Goal: Task Accomplishment & Management: Use online tool/utility

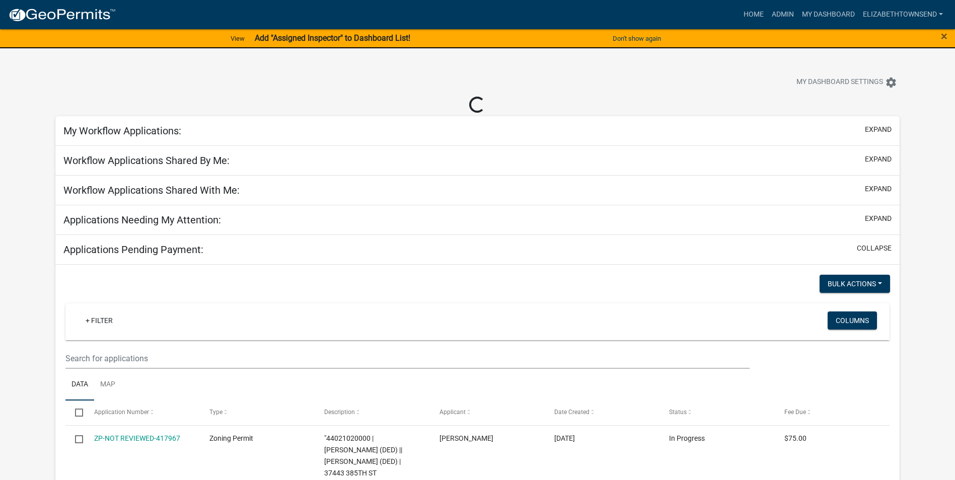
select select "3: 100"
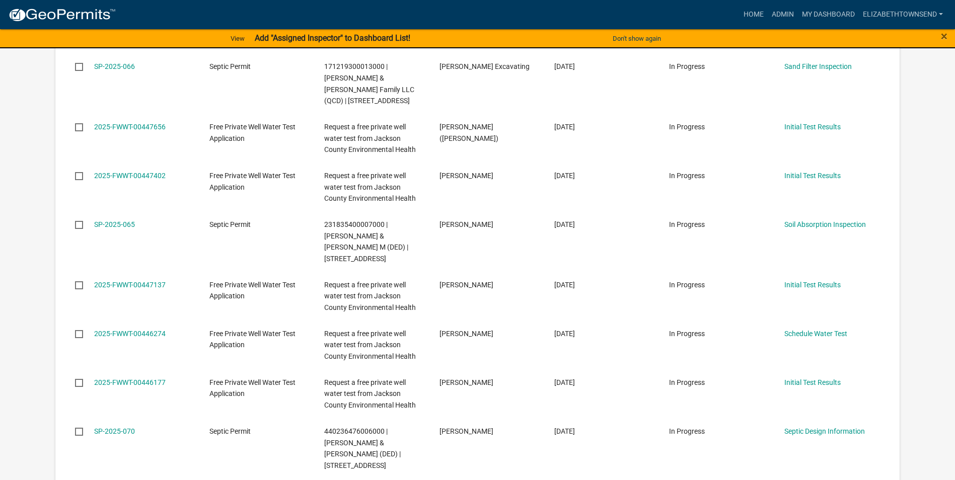
scroll to position [1813, 0]
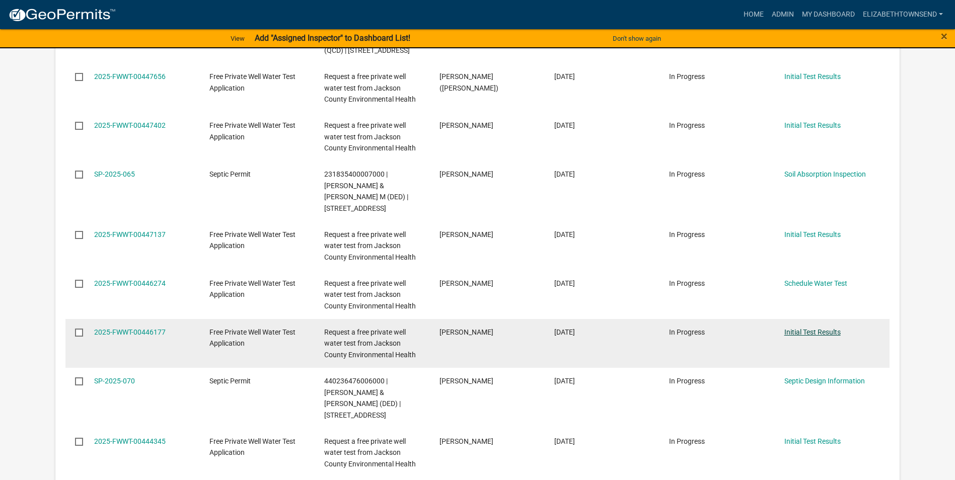
click at [799, 328] on link "Initial Test Results" at bounding box center [812, 332] width 56 height 8
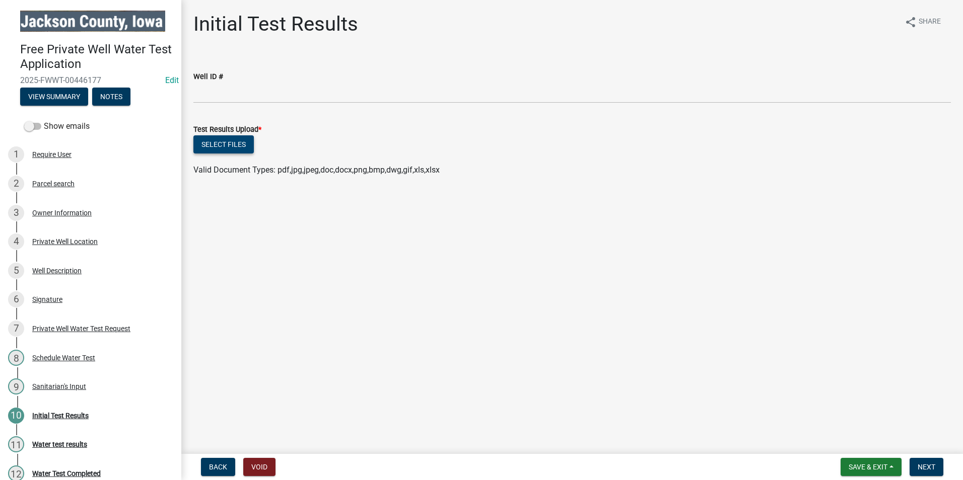
click at [224, 147] on button "Select files" at bounding box center [223, 144] width 60 height 18
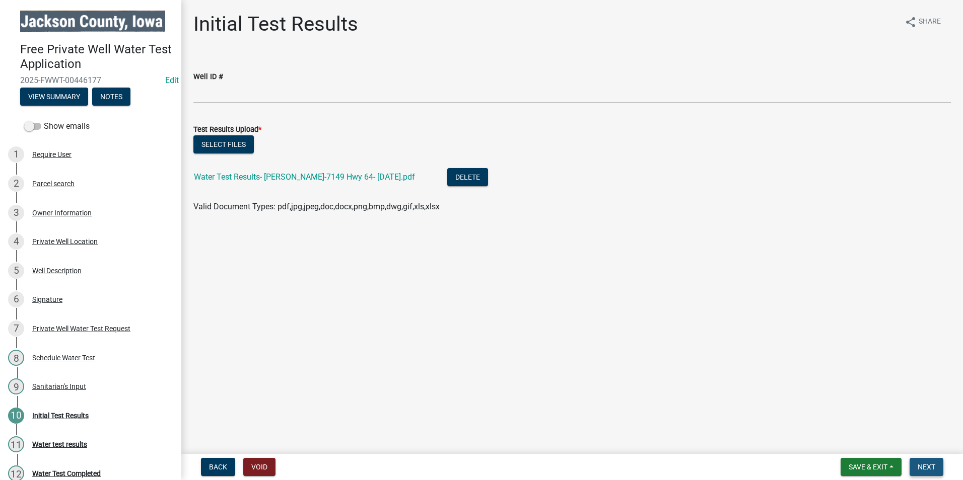
click at [929, 466] on span "Next" at bounding box center [926, 467] width 18 height 8
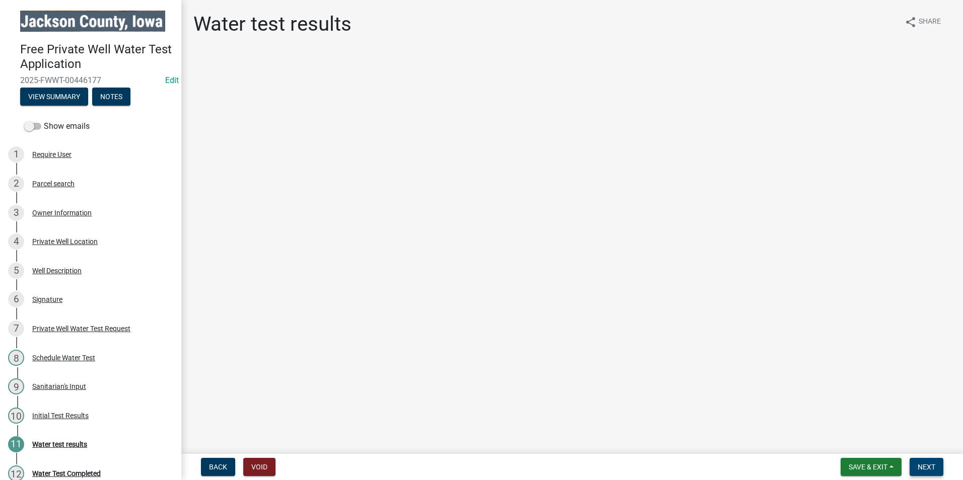
click at [919, 470] on span "Next" at bounding box center [926, 467] width 18 height 8
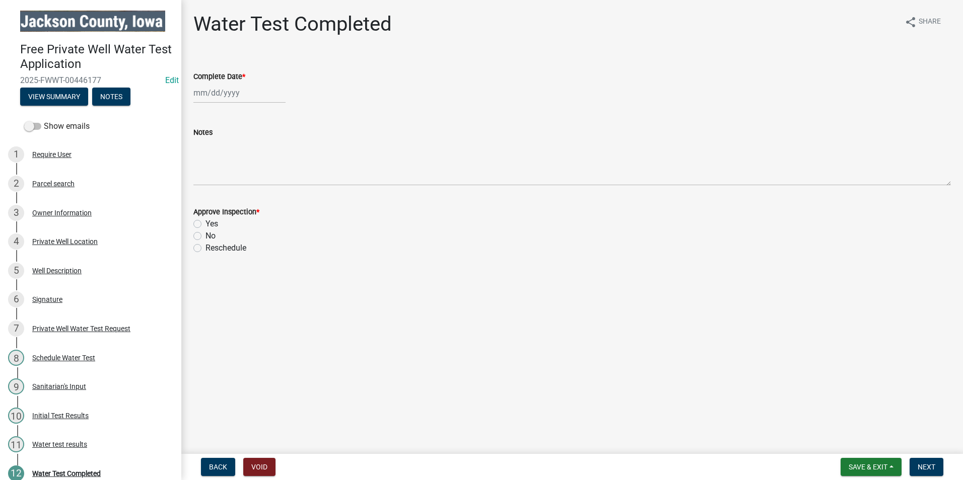
click at [206, 103] on wm-data-entity-input "Complete Date *" at bounding box center [571, 84] width 757 height 56
click at [206, 95] on div at bounding box center [239, 93] width 92 height 21
select select "8"
select select "2025"
click at [250, 176] on div "14" at bounding box center [252, 179] width 16 height 16
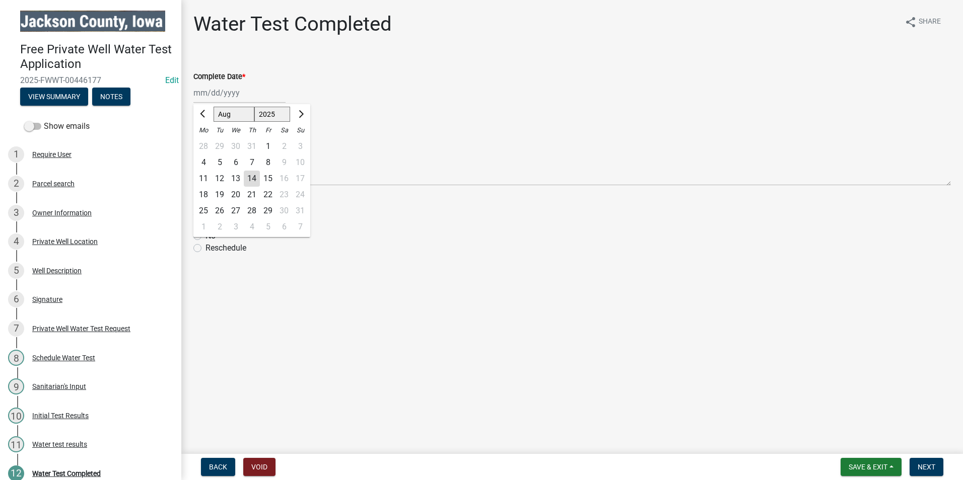
type input "[DATE]"
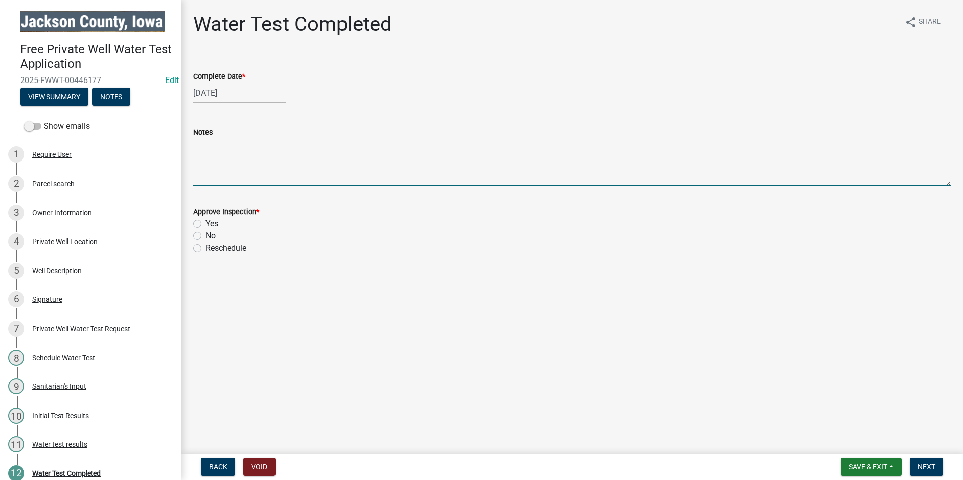
click at [215, 177] on textarea "Notes" at bounding box center [571, 161] width 757 height 47
type textarea "T"
click at [563, 140] on textarea "Well tested positive for bacteria after shock-chlorination. Well Assessment is …" at bounding box center [571, 161] width 757 height 47
type textarea "Well tested positive for bacteria after shock-chlorination. Well Assessment is …"
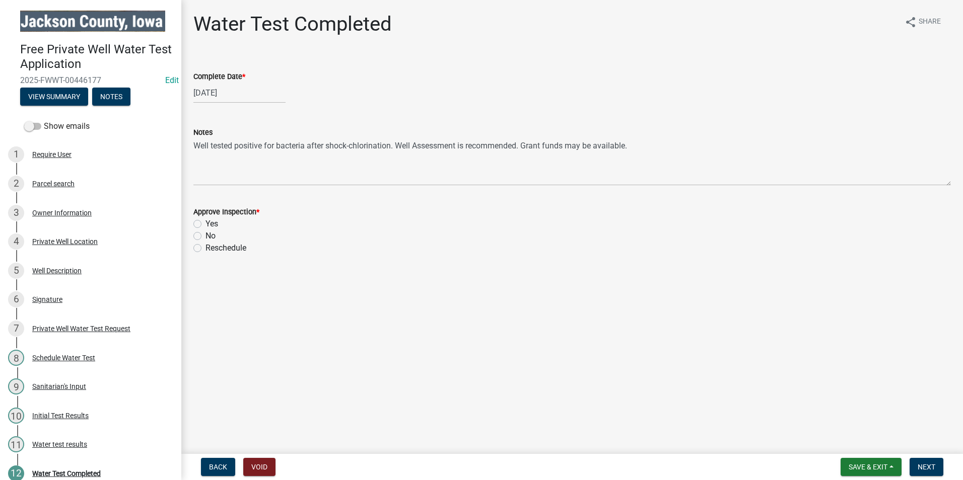
click at [205, 233] on label "No" at bounding box center [210, 236] width 10 height 12
click at [205, 233] on input "No" at bounding box center [208, 233] width 7 height 7
radio input "true"
click at [931, 471] on span "Next" at bounding box center [926, 467] width 18 height 8
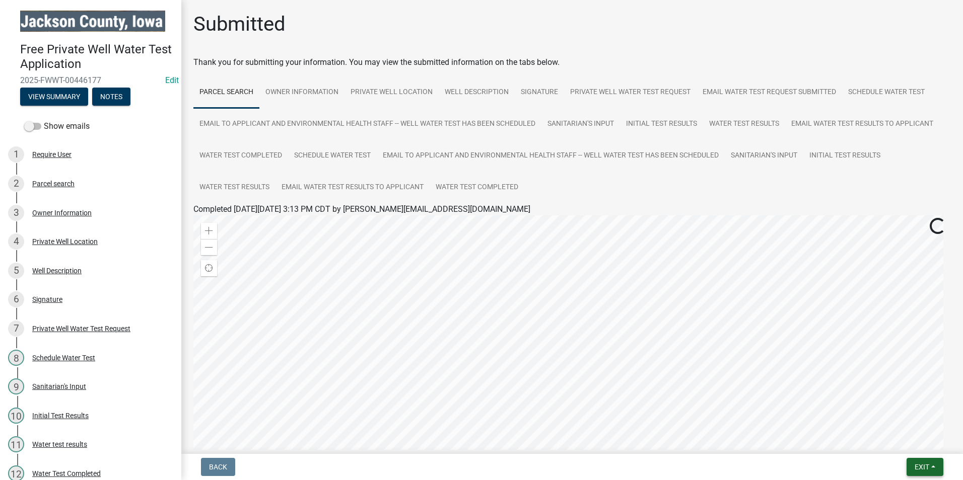
click at [919, 469] on span "Exit" at bounding box center [921, 467] width 15 height 8
click at [898, 438] on button "Save & Exit" at bounding box center [903, 441] width 81 height 24
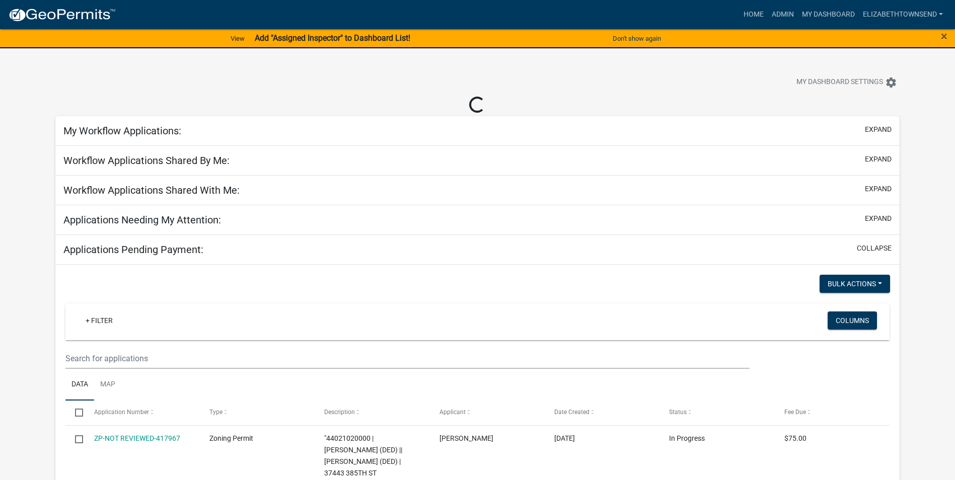
select select "3: 100"
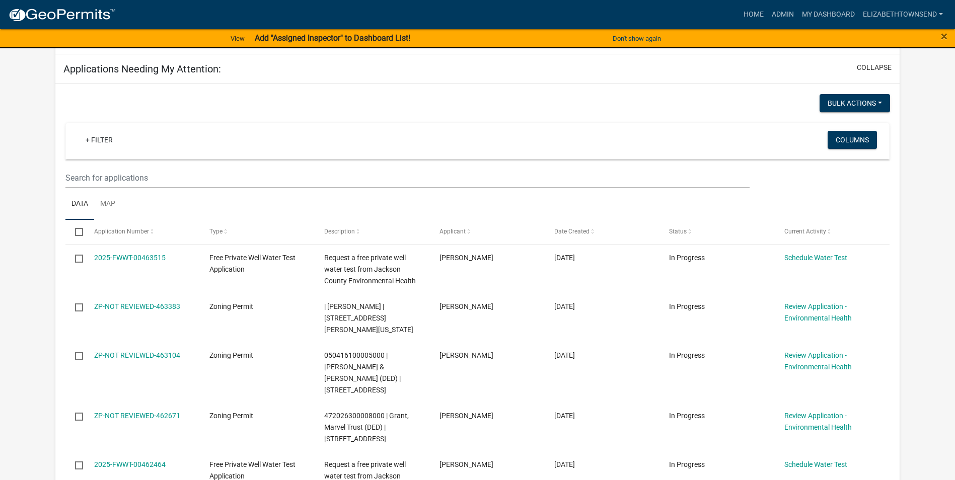
scroll to position [151, 0]
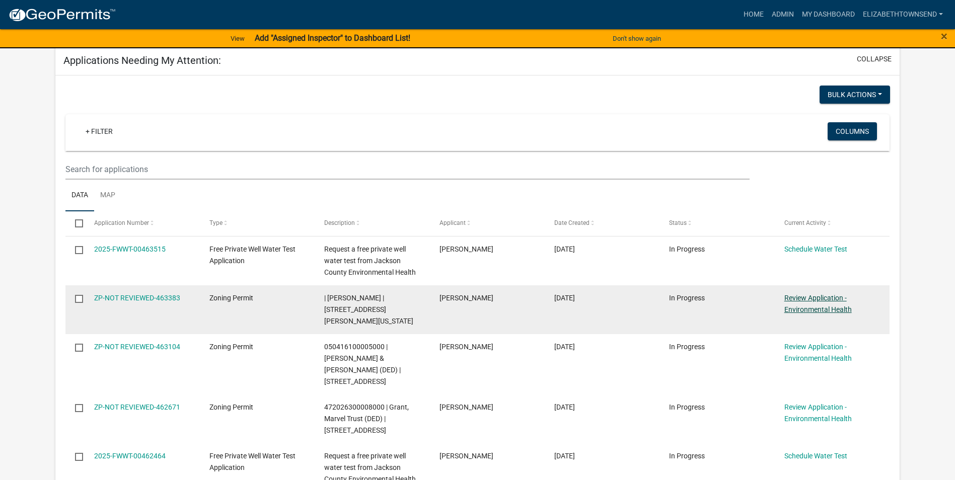
click at [829, 310] on link "Review Application - Environmental Health" at bounding box center [817, 304] width 67 height 20
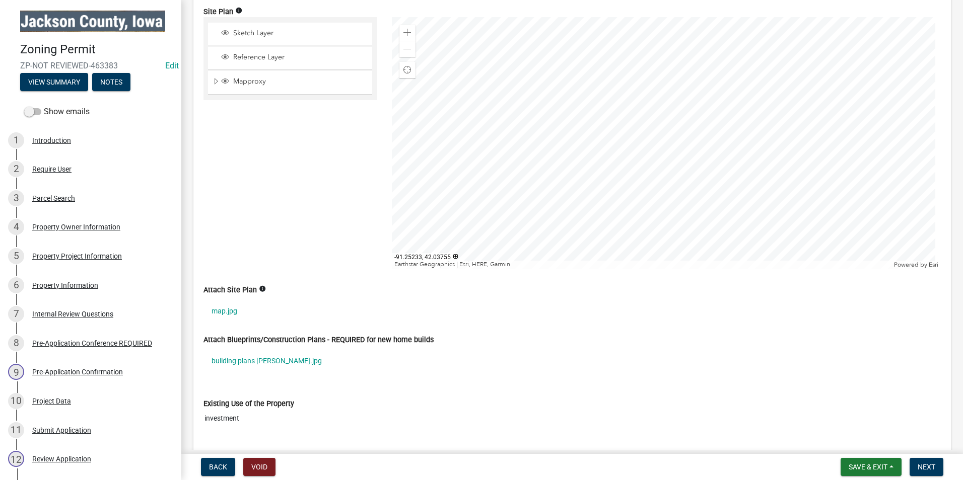
scroll to position [755, 0]
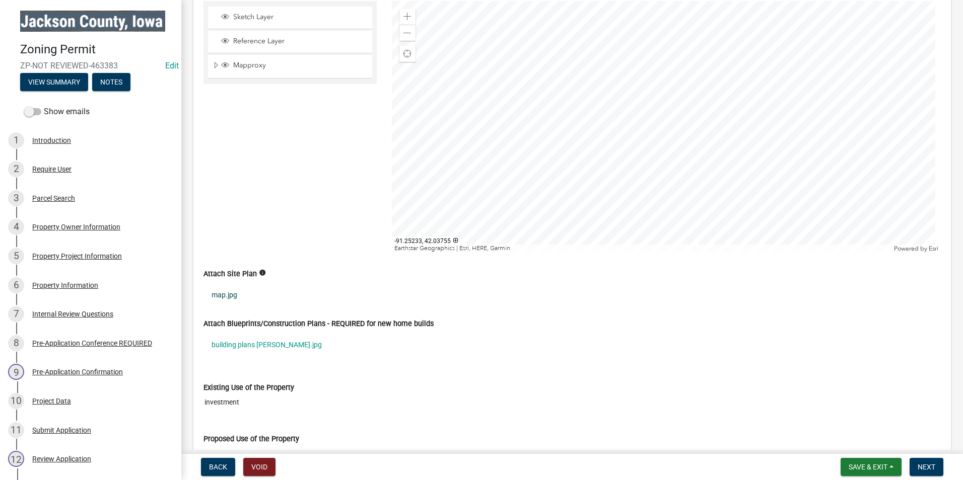
click at [236, 297] on link "map.jpg" at bounding box center [571, 294] width 737 height 23
click at [241, 343] on link "building plans [PERSON_NAME].jpg" at bounding box center [571, 344] width 737 height 23
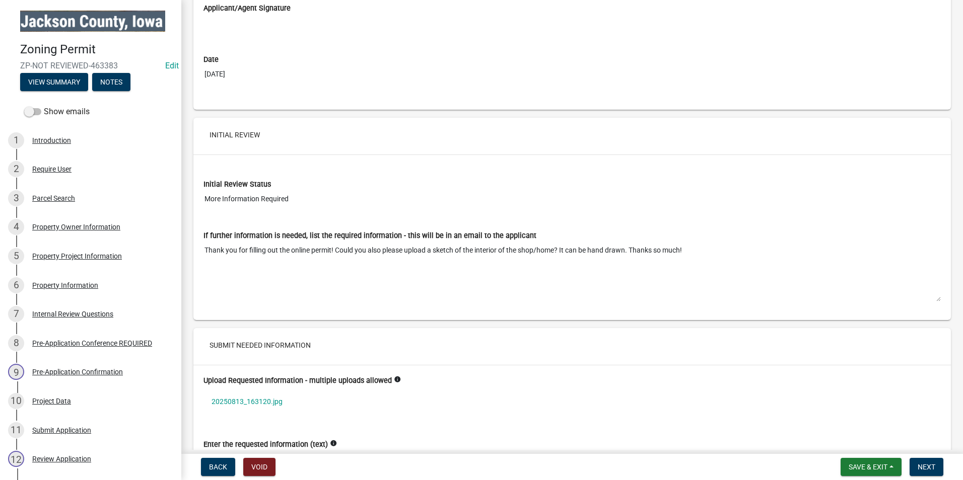
scroll to position [3676, 0]
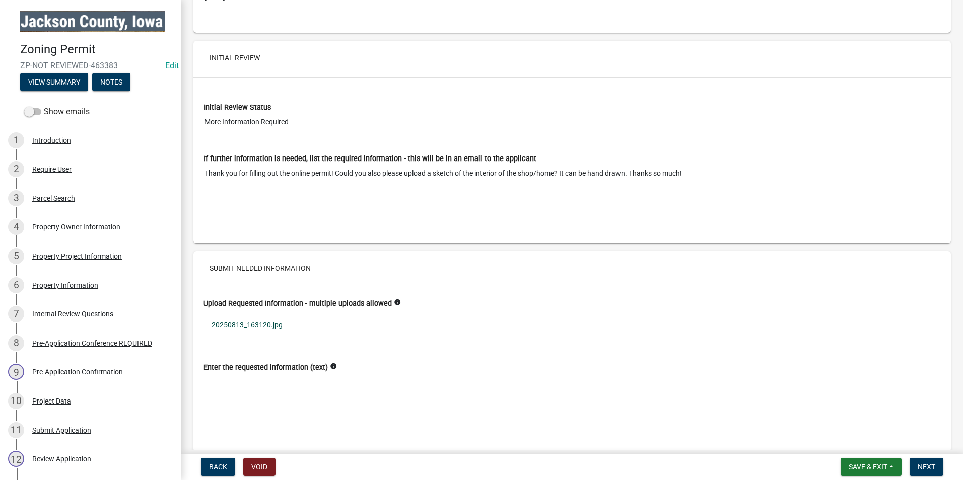
click at [269, 325] on link "20250813_163120.jpg" at bounding box center [571, 324] width 737 height 23
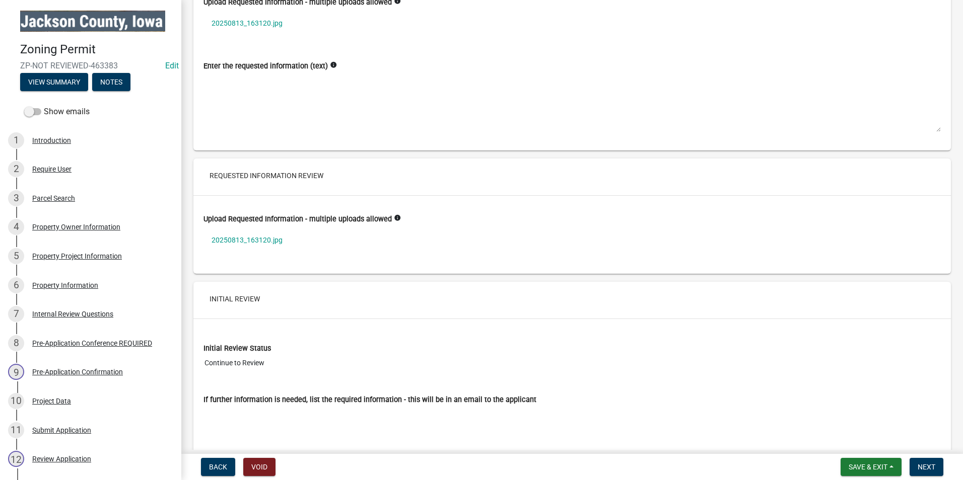
scroll to position [3978, 0]
click at [270, 239] on link "20250813_163120.jpg" at bounding box center [571, 239] width 737 height 23
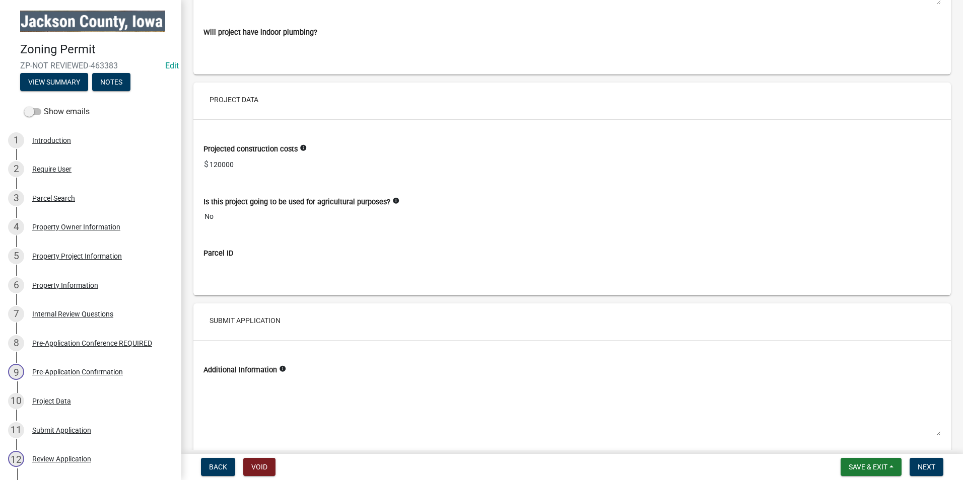
scroll to position [3063, 0]
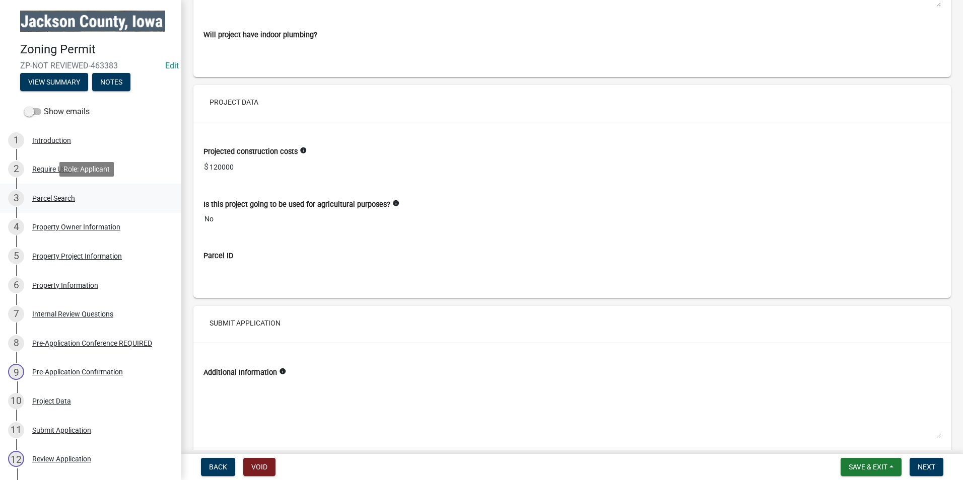
click at [58, 197] on div "Parcel Search" at bounding box center [53, 198] width 43 height 7
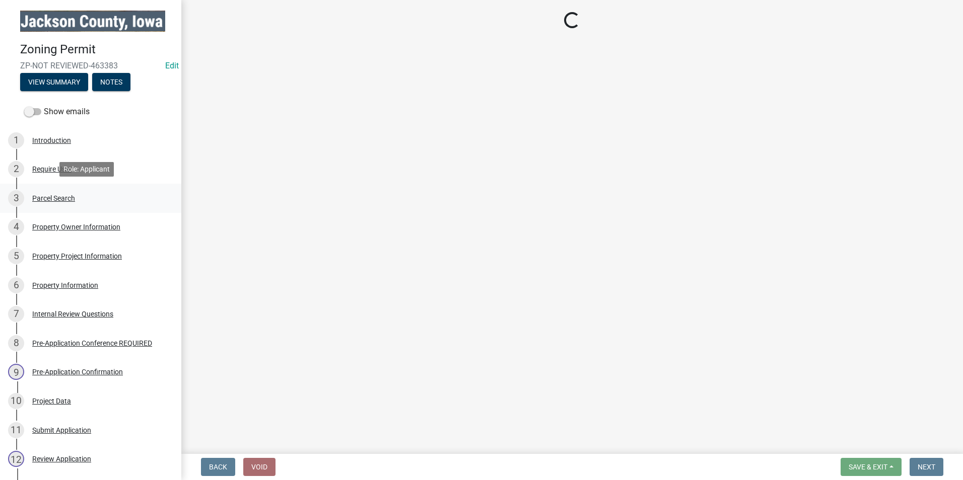
scroll to position [0, 0]
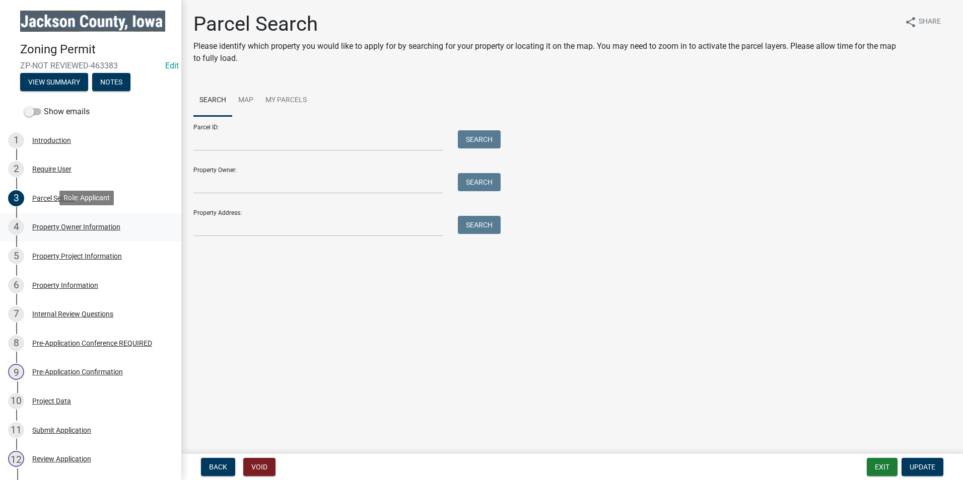
click at [93, 231] on div "4 Property Owner Information" at bounding box center [86, 227] width 157 height 16
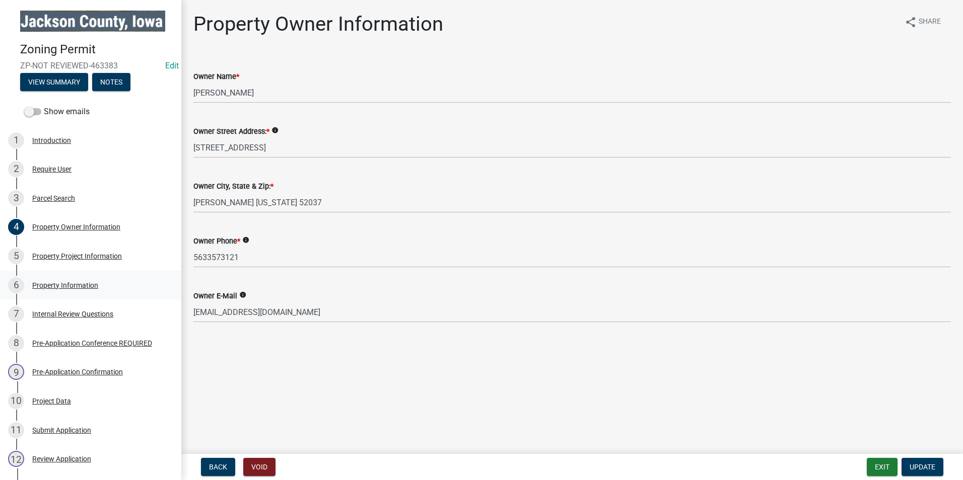
click at [77, 282] on div "Property Information" at bounding box center [65, 285] width 66 height 7
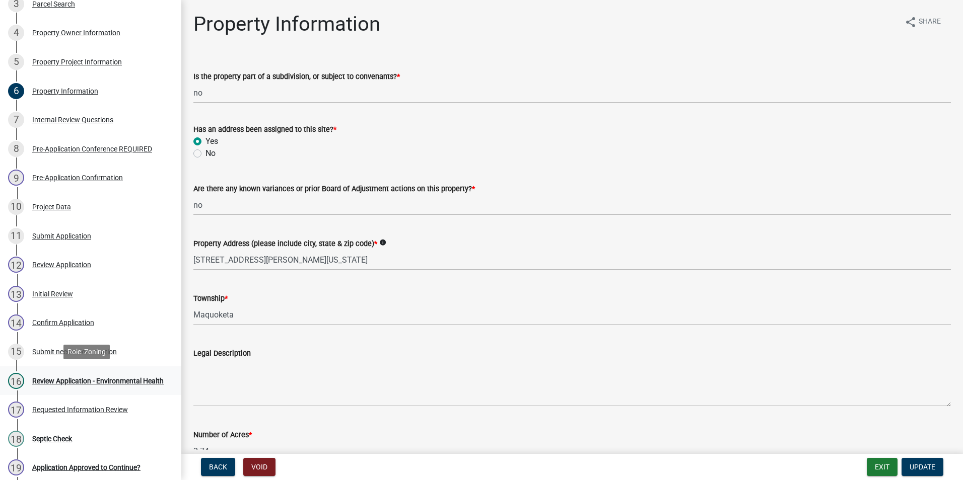
scroll to position [201, 0]
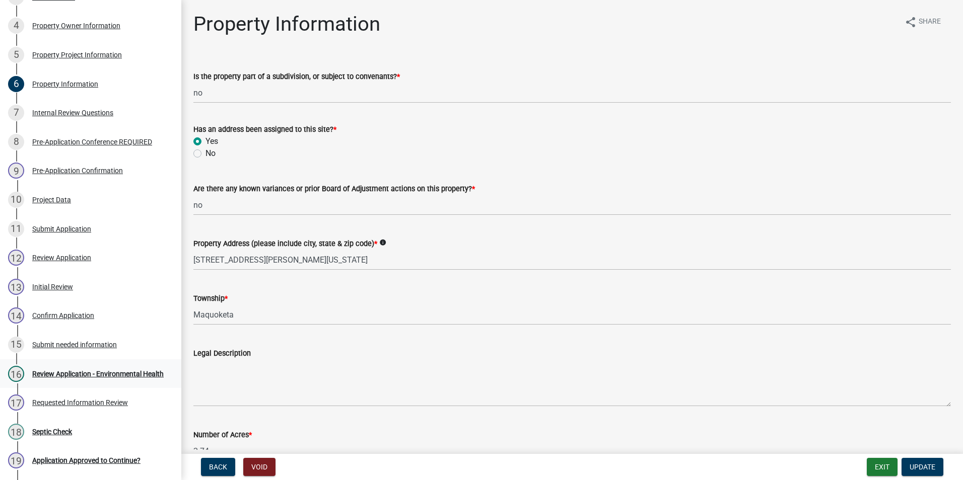
click at [73, 375] on div "Review Application - Environmental Health" at bounding box center [97, 374] width 131 height 7
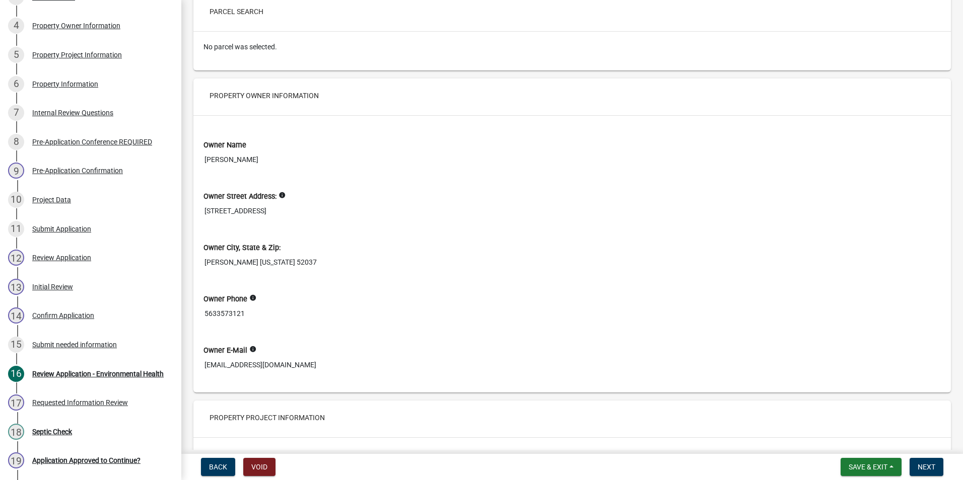
scroll to position [302, 0]
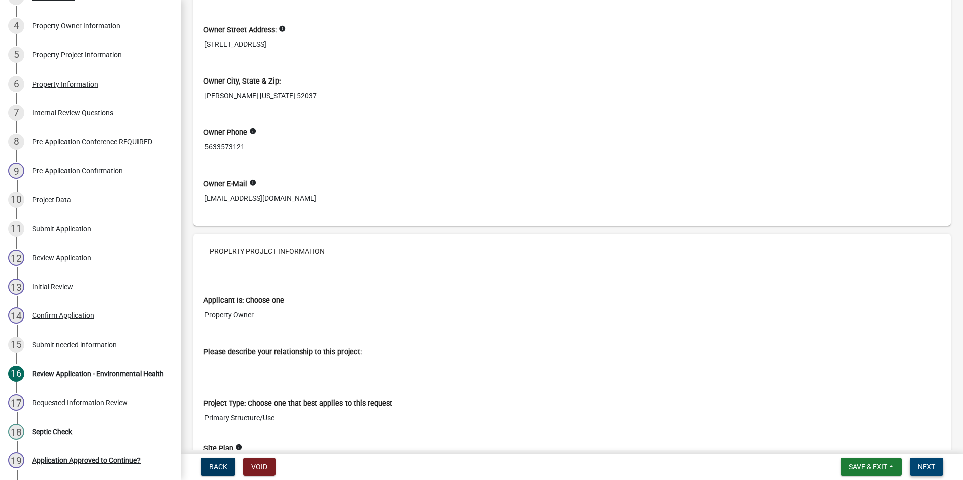
click at [935, 468] on span "Next" at bounding box center [926, 467] width 18 height 8
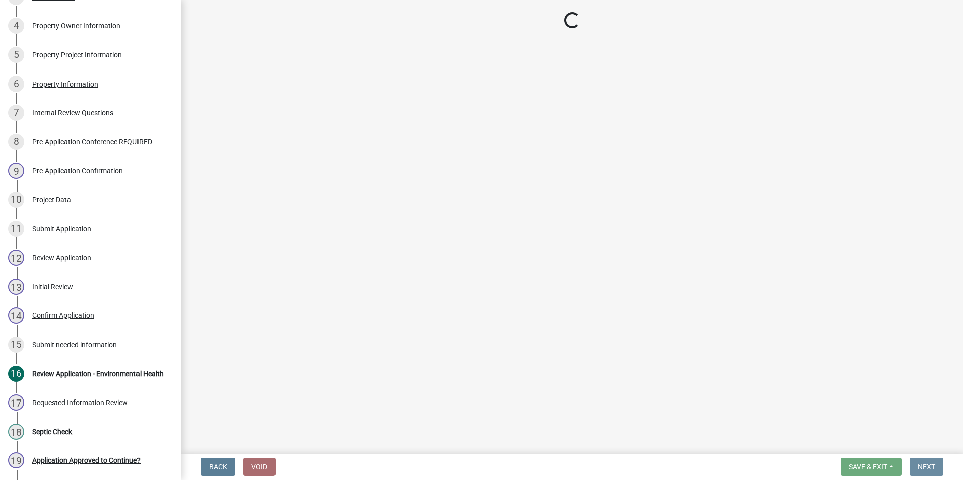
scroll to position [0, 0]
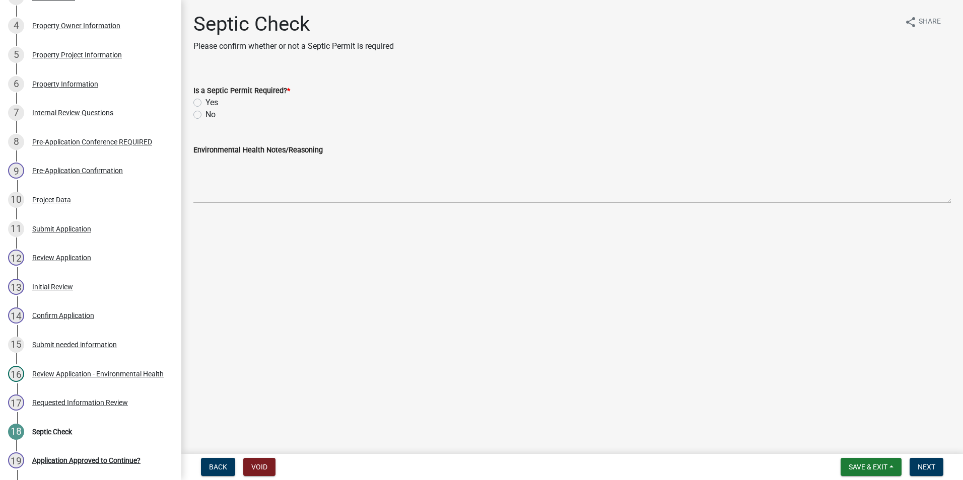
click at [205, 100] on label "Yes" at bounding box center [211, 103] width 13 height 12
click at [205, 100] on input "Yes" at bounding box center [208, 100] width 7 height 7
radio input "true"
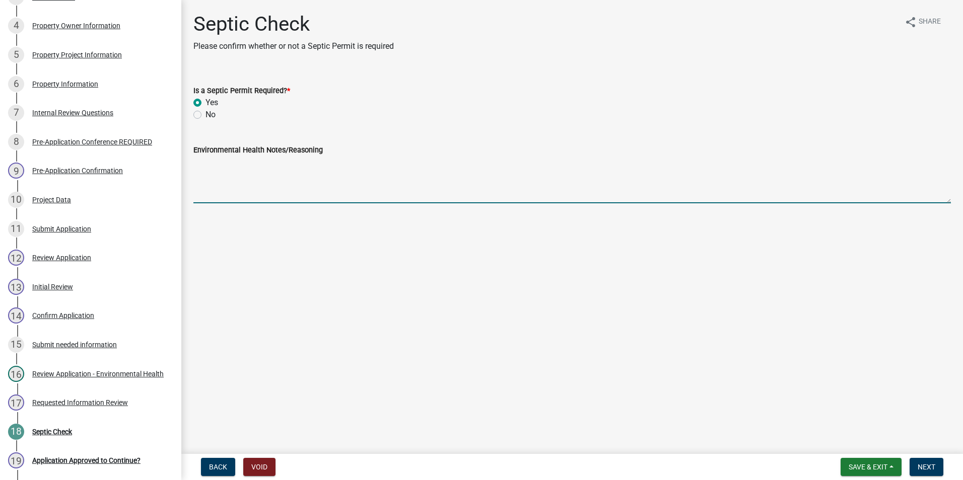
click at [232, 185] on textarea "Environmental Health Notes/Reasoning" at bounding box center [571, 179] width 757 height 47
type textarea "C"
type textarea "P"
click at [423, 168] on textarea "*See Jackson County Policy on Connecting to Existing System" at bounding box center [571, 179] width 757 height 47
click at [462, 164] on textarea "*See Jackson County Policy on Connecting to Existing System. Permit and inspect…" at bounding box center [571, 179] width 757 height 47
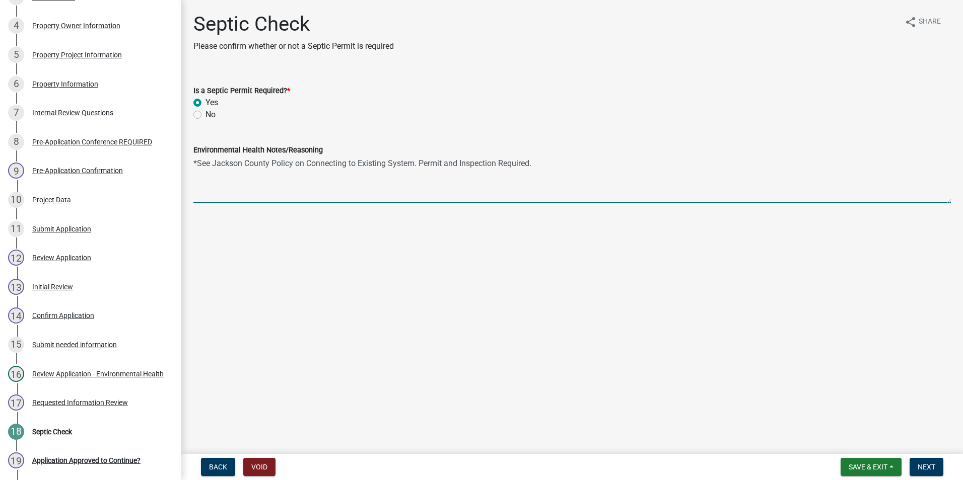
click at [420, 165] on textarea "*See Jackson County Policy on Connecting to Existing System. Permit and Inspect…" at bounding box center [571, 179] width 757 height 47
type textarea "*See Jackson County Policy on Connecting to Existing System. Septic Permit and …"
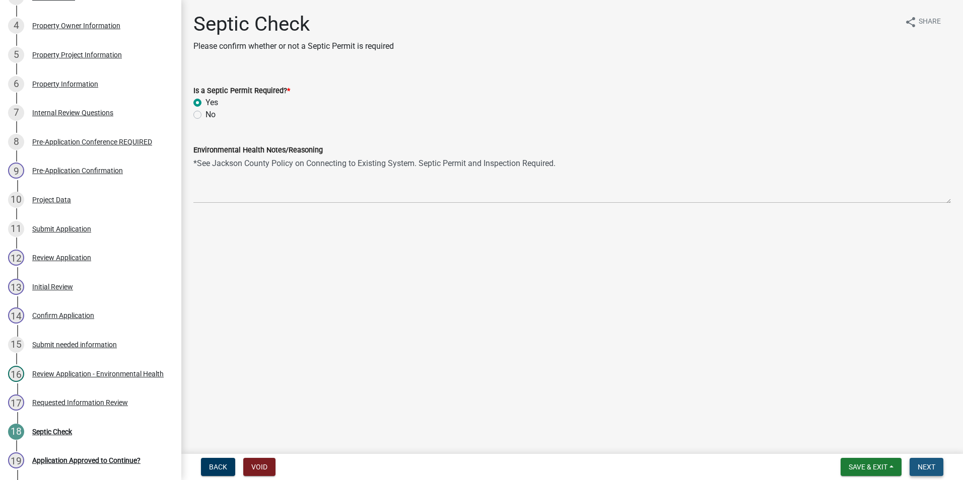
click at [932, 467] on span "Next" at bounding box center [926, 467] width 18 height 8
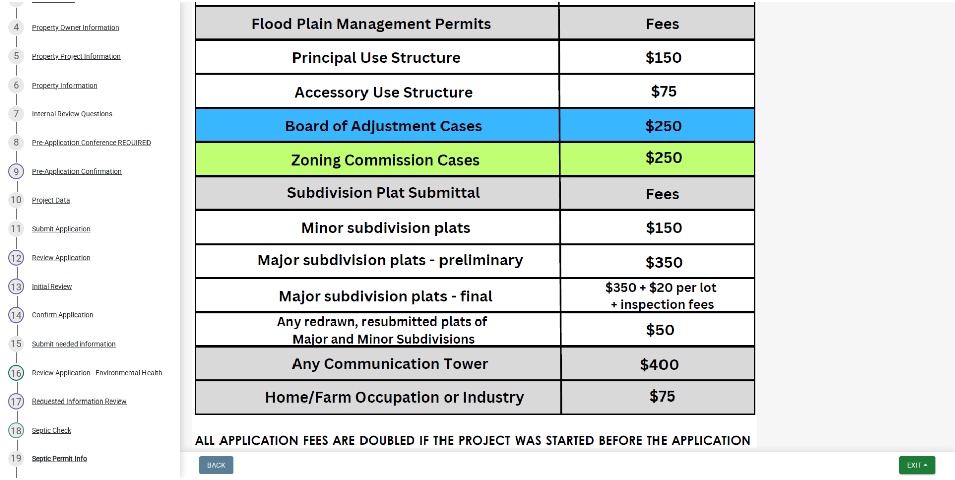
scroll to position [2254, 0]
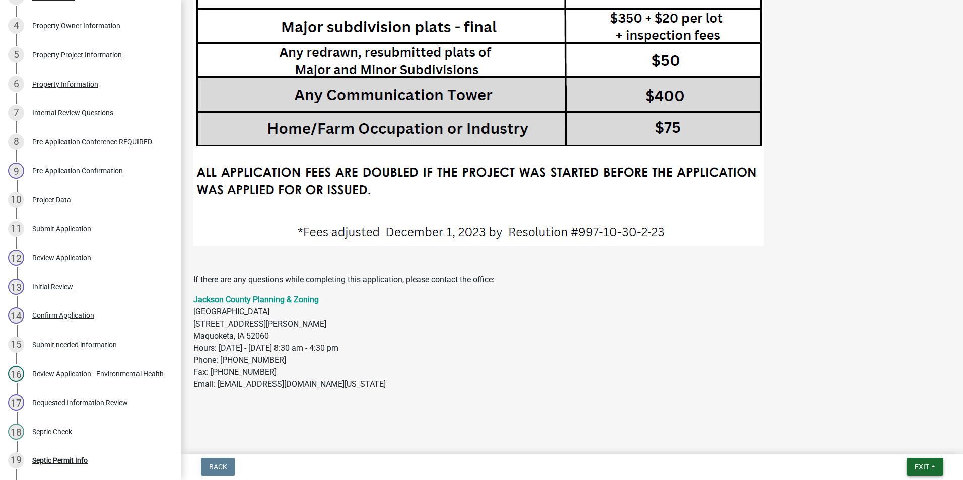
click at [922, 471] on span "Exit" at bounding box center [921, 467] width 15 height 8
click at [897, 444] on button "Save & Exit" at bounding box center [903, 441] width 81 height 24
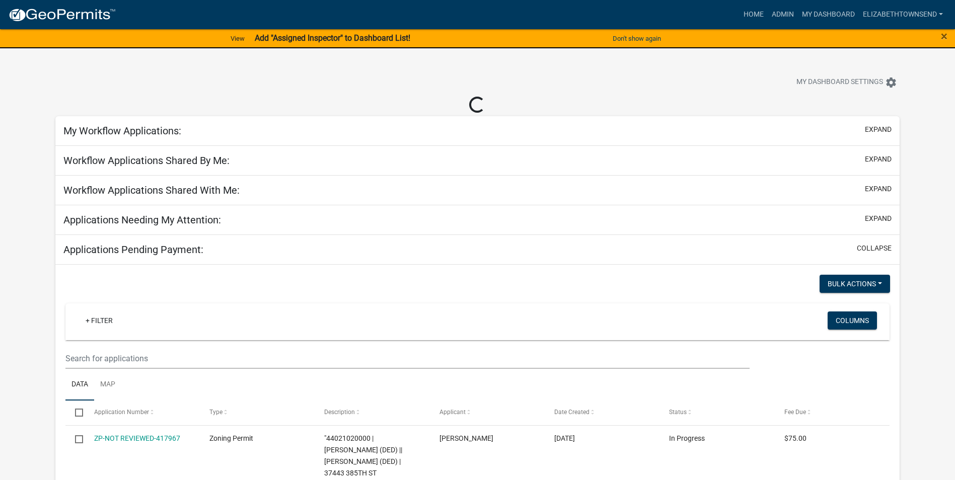
select select "3: 100"
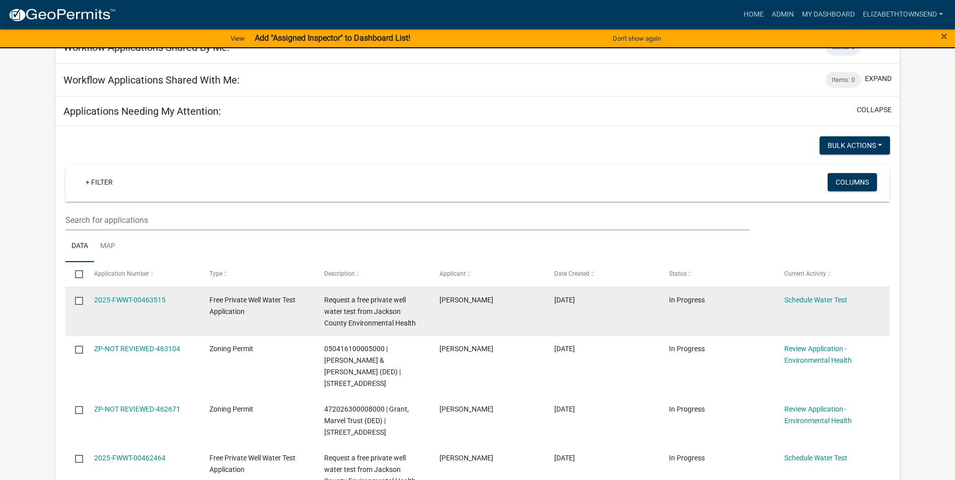
scroll to position [101, 0]
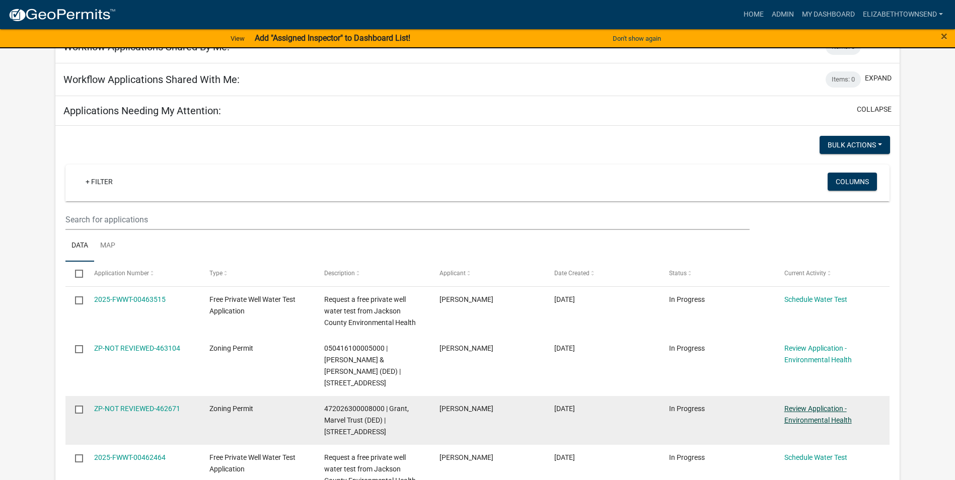
click at [850, 409] on link "Review Application - Environmental Health" at bounding box center [817, 415] width 67 height 20
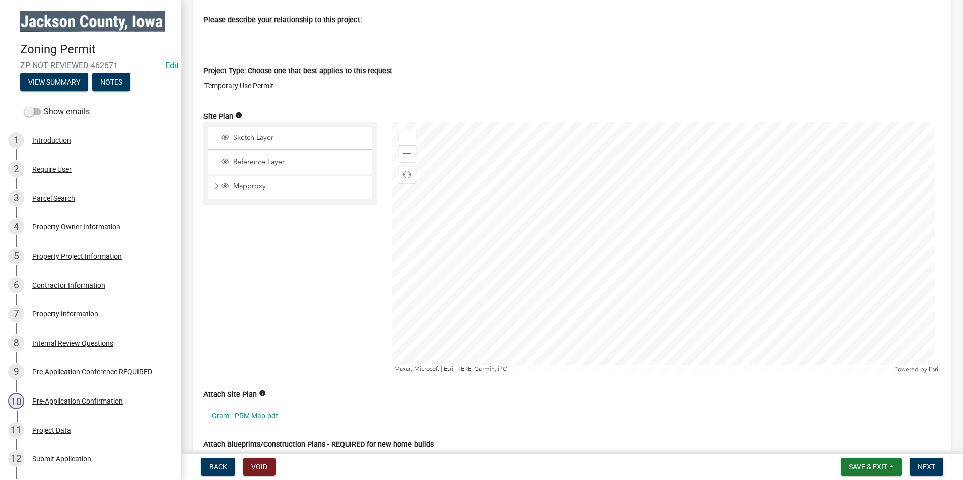
scroll to position [1057, 0]
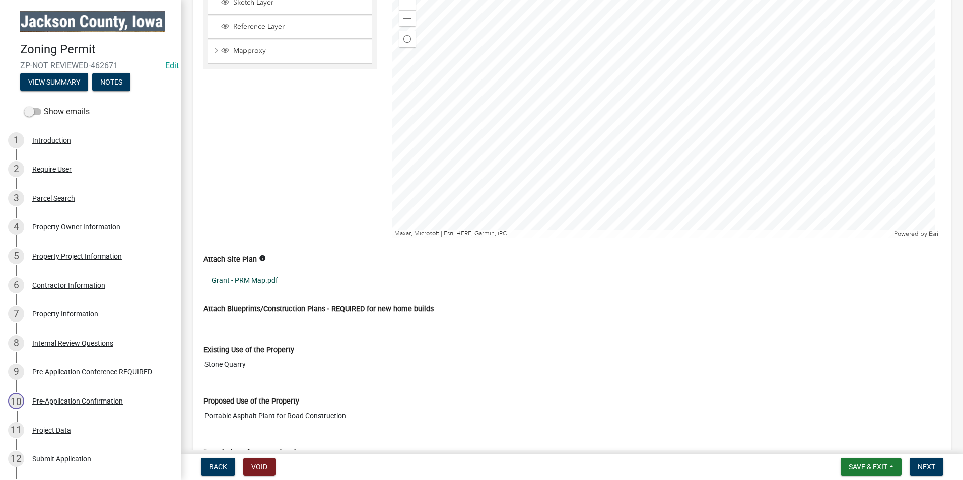
click at [264, 280] on link "Grant - PRM Map.pdf" at bounding box center [571, 280] width 737 height 23
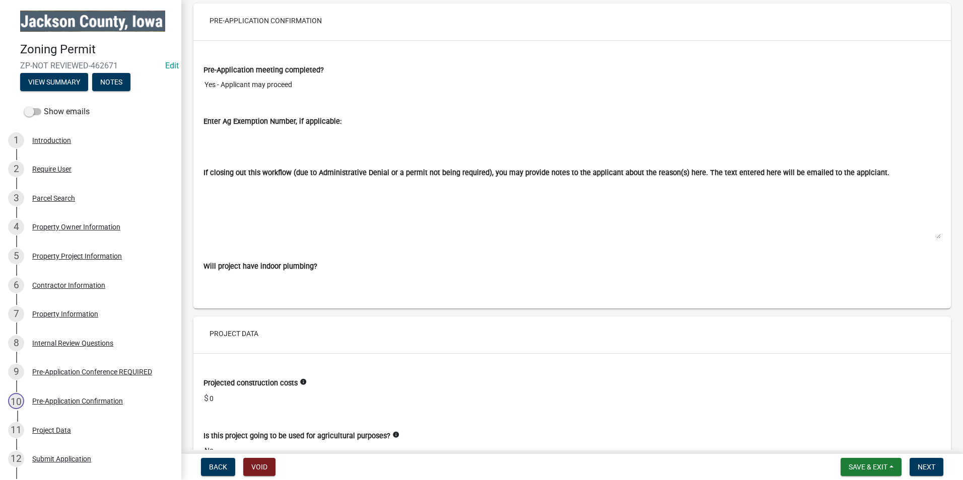
scroll to position [3374, 0]
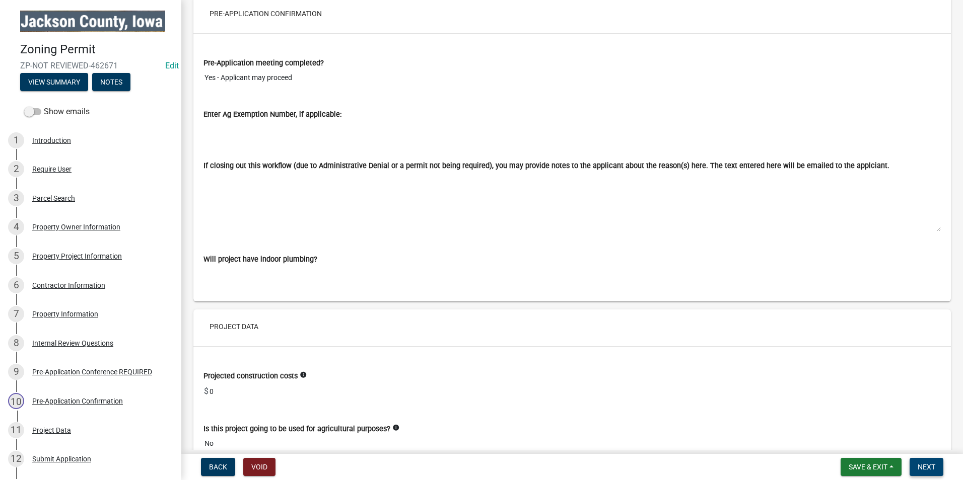
click at [930, 468] on span "Next" at bounding box center [926, 467] width 18 height 8
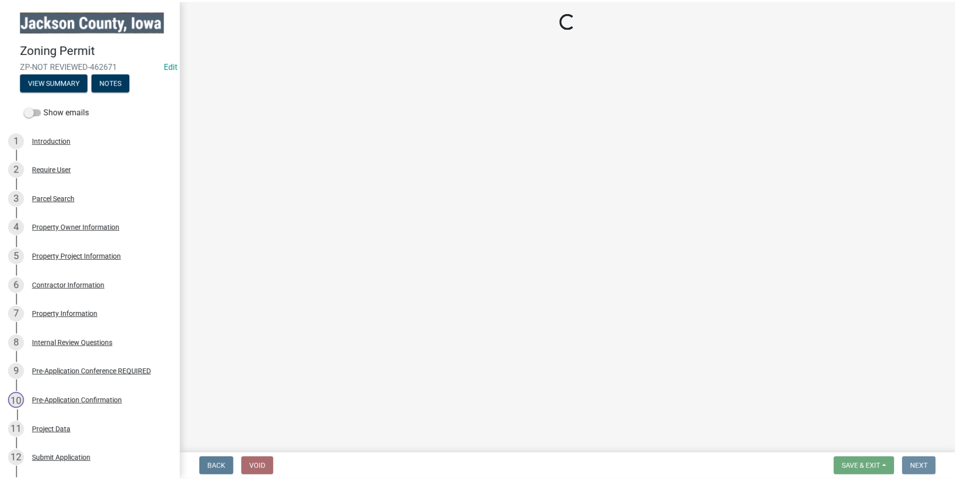
scroll to position [0, 0]
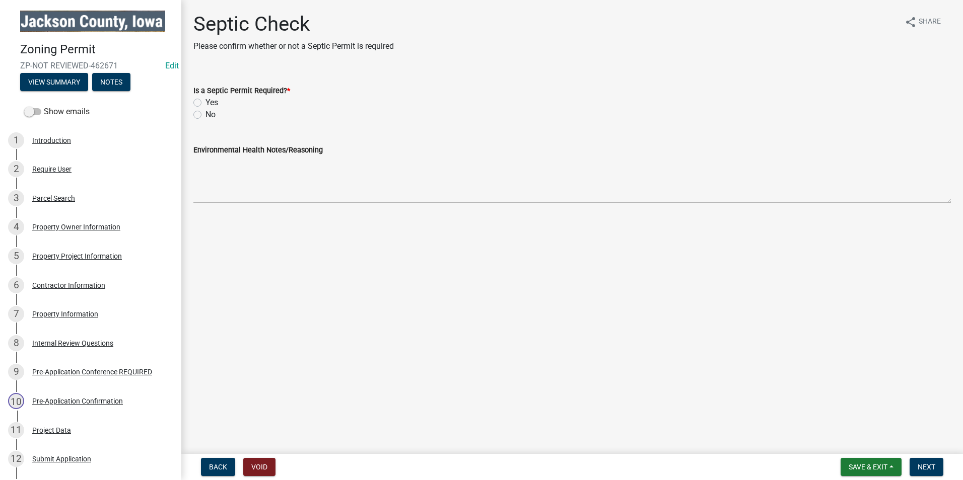
click at [205, 113] on label "No" at bounding box center [210, 115] width 10 height 12
click at [205, 113] on input "No" at bounding box center [208, 112] width 7 height 7
radio input "true"
click at [928, 470] on span "Next" at bounding box center [926, 467] width 18 height 8
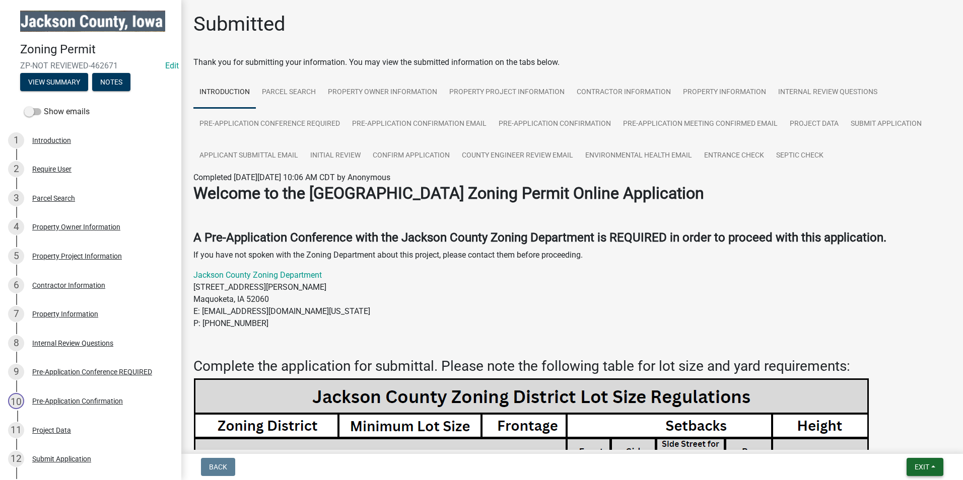
click at [919, 465] on span "Exit" at bounding box center [921, 467] width 15 height 8
click at [911, 443] on button "Save & Exit" at bounding box center [903, 441] width 81 height 24
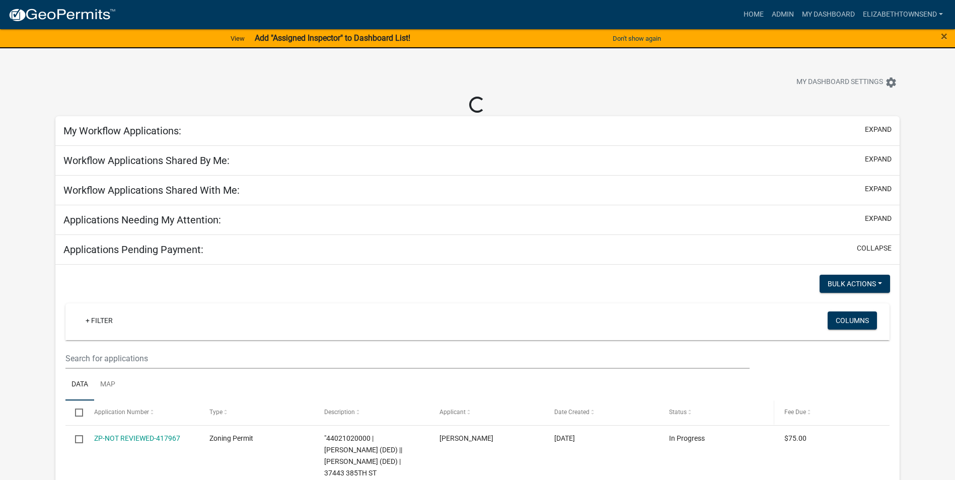
select select "3: 100"
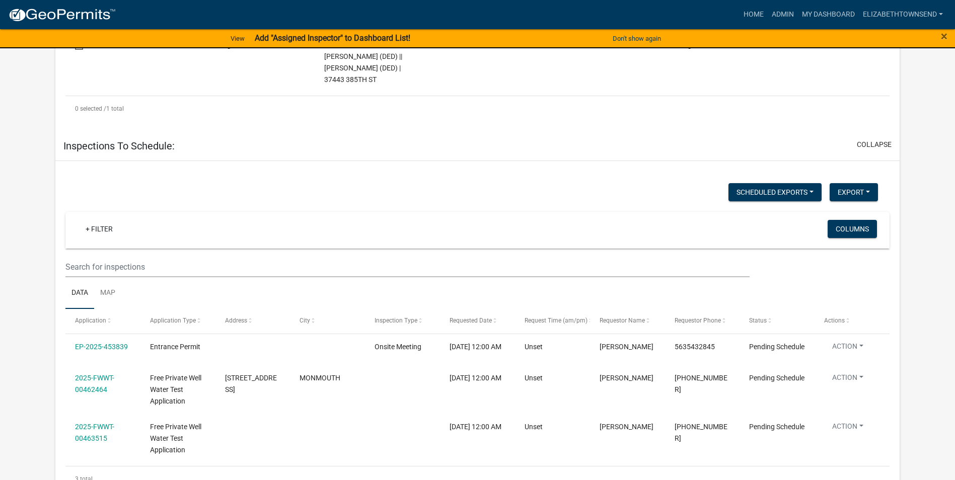
scroll to position [403, 0]
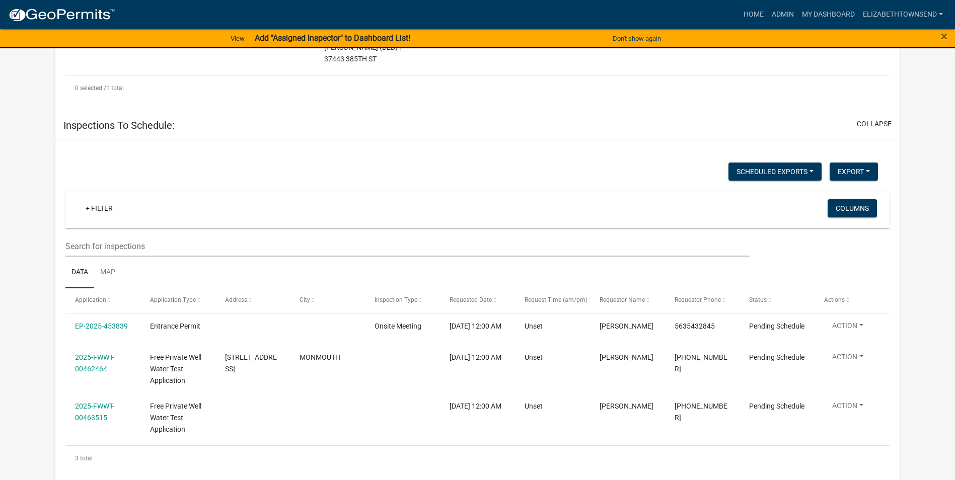
select select "3: 100"
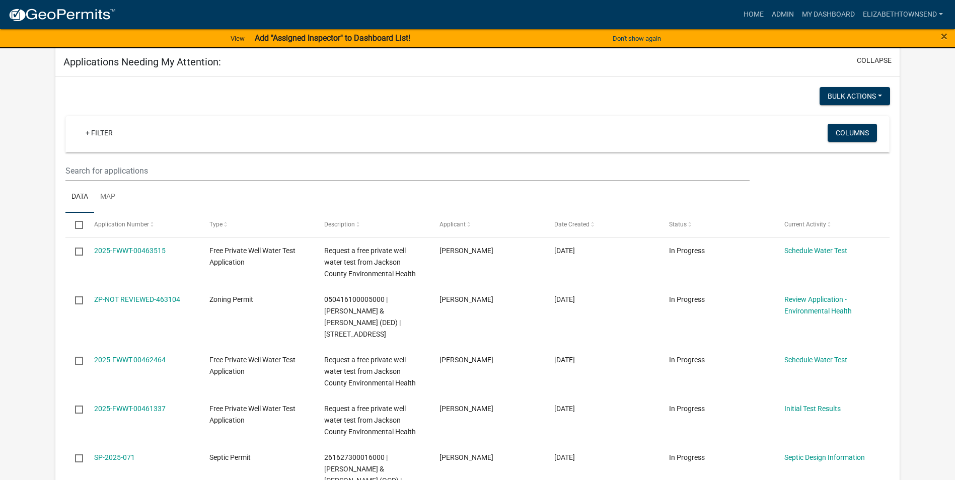
scroll to position [258, 0]
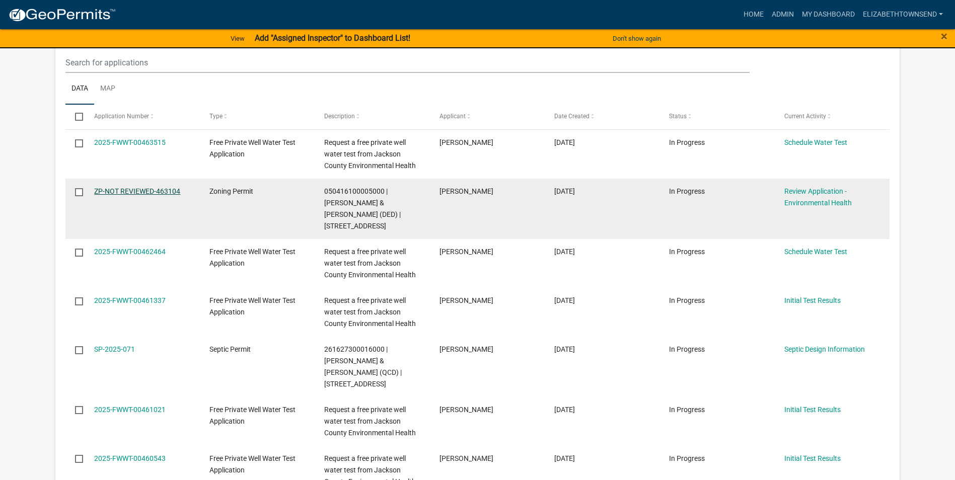
click at [137, 191] on link "ZP-NOT REVIEWED-463104" at bounding box center [137, 191] width 86 height 8
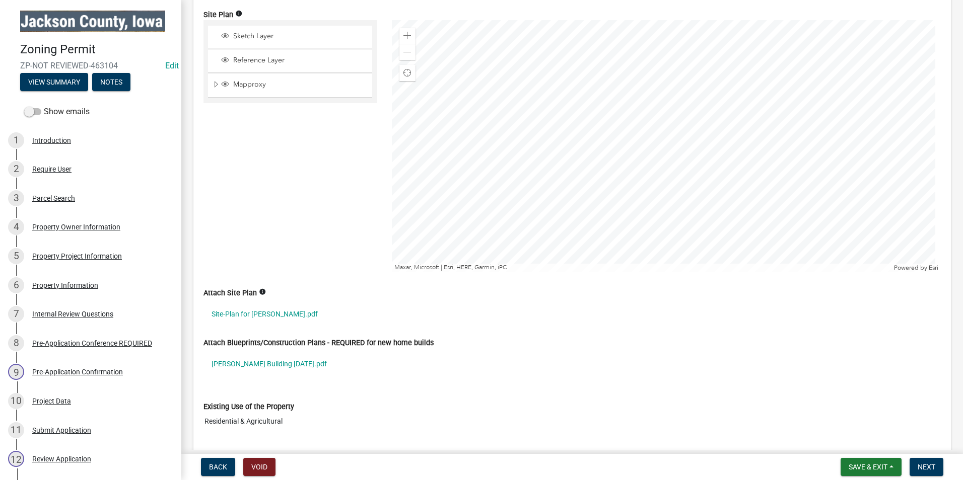
scroll to position [1208, 0]
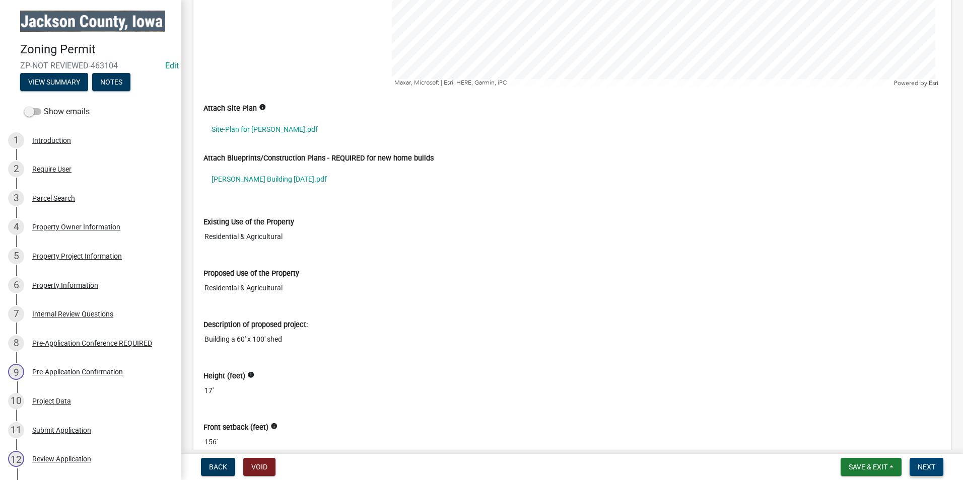
click at [918, 465] on span "Next" at bounding box center [926, 467] width 18 height 8
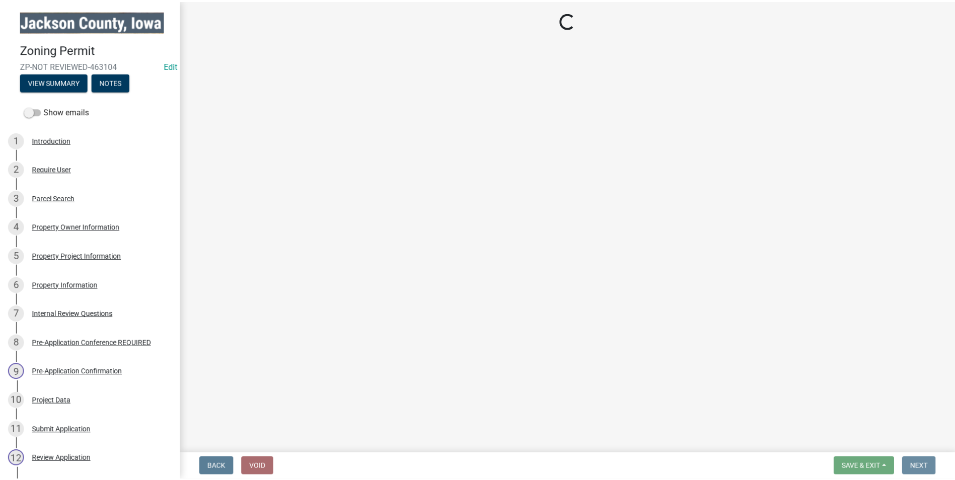
scroll to position [0, 0]
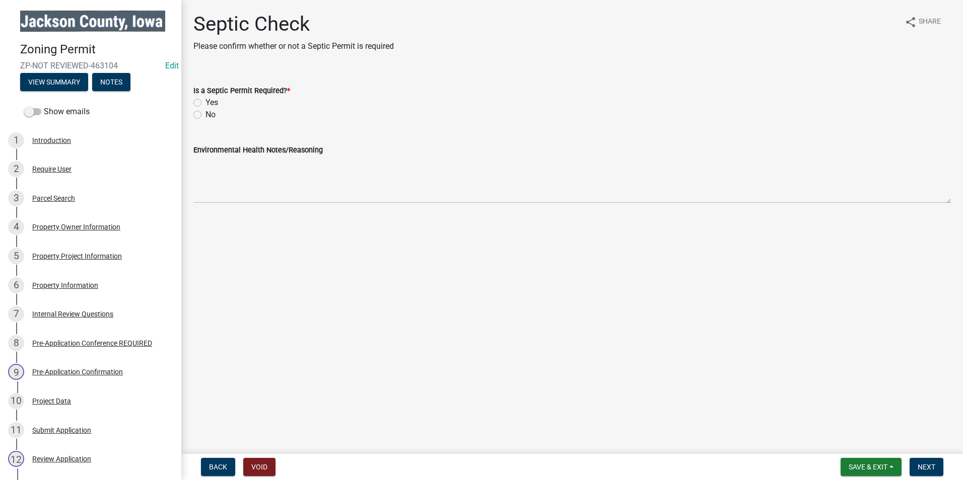
click at [205, 99] on label "Yes" at bounding box center [211, 103] width 13 height 12
click at [205, 99] on input "Yes" at bounding box center [208, 100] width 7 height 7
radio input "true"
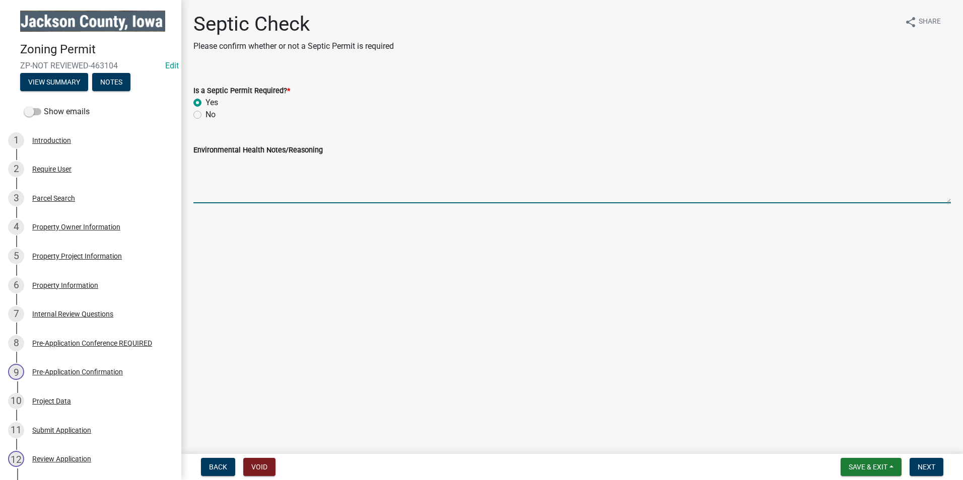
click at [219, 188] on textarea "Environmental Health Notes/Reasoning" at bounding box center [571, 179] width 757 height 47
type textarea "A permit is required for this project, whether connecting to the existing syste…"
click at [930, 467] on span "Next" at bounding box center [926, 467] width 18 height 8
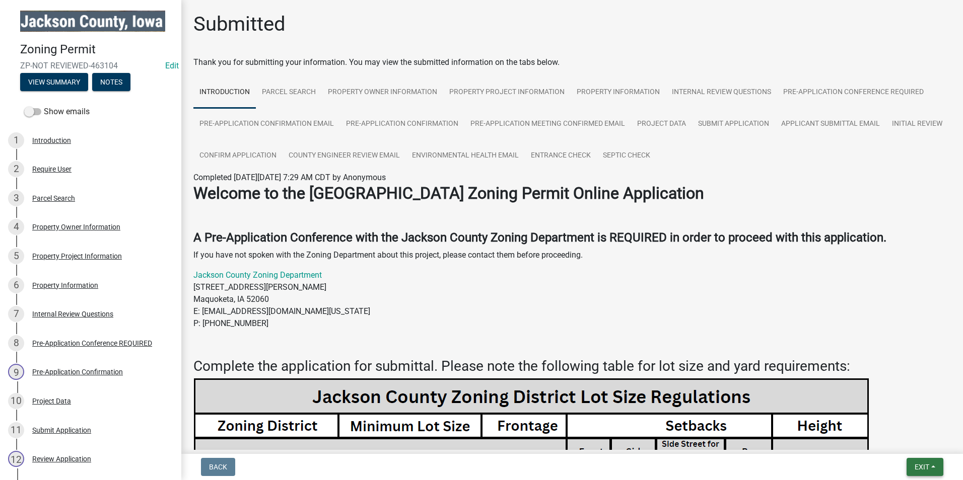
click at [922, 470] on span "Exit" at bounding box center [921, 467] width 15 height 8
click at [911, 445] on button "Save & Exit" at bounding box center [903, 441] width 81 height 24
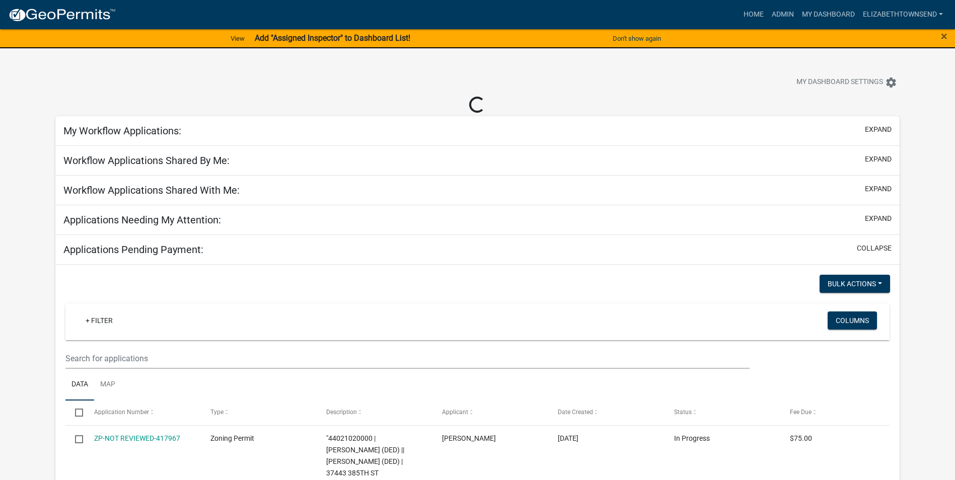
select select "3: 100"
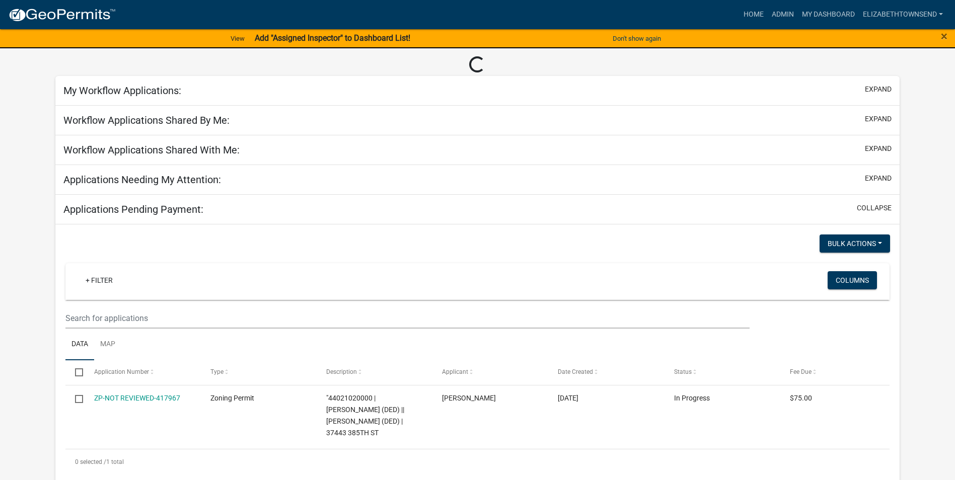
scroll to position [151, 0]
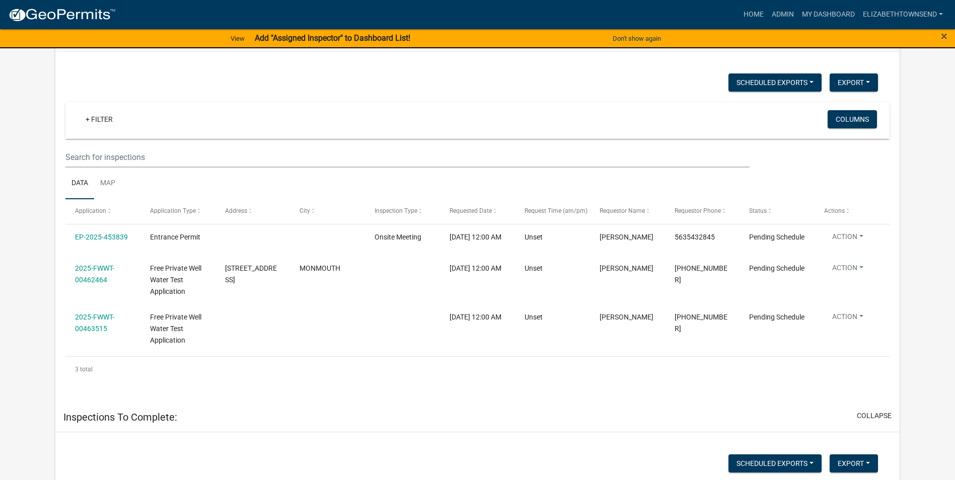
select select "3: 100"
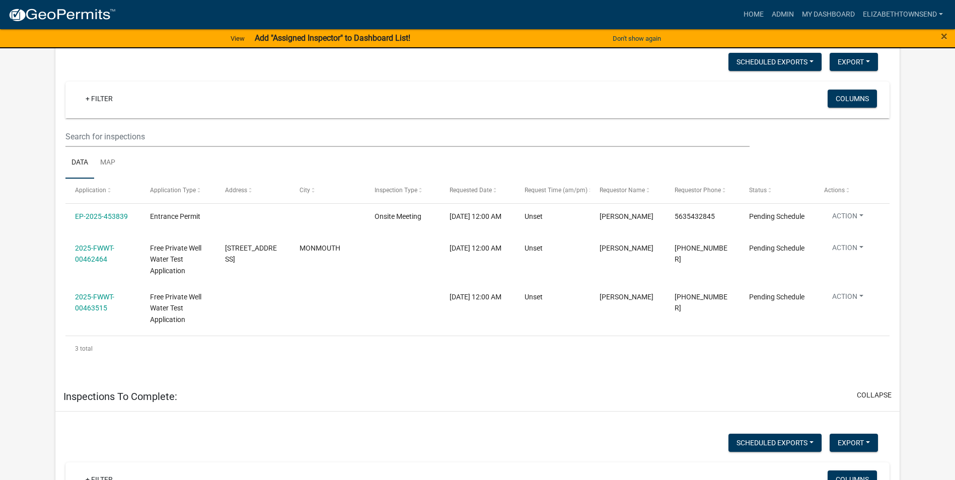
scroll to position [4489, 0]
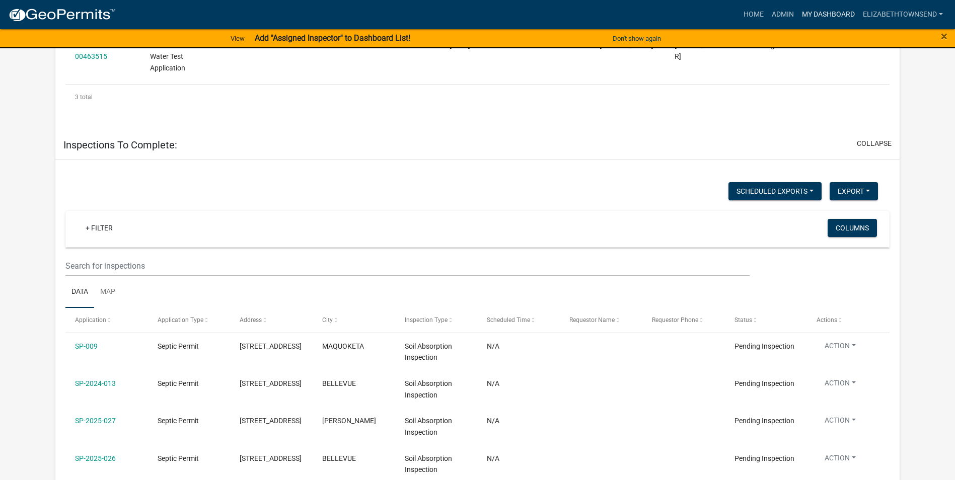
click at [837, 9] on link "My Dashboard" at bounding box center [828, 14] width 61 height 19
click at [751, 9] on link "Home" at bounding box center [754, 14] width 28 height 19
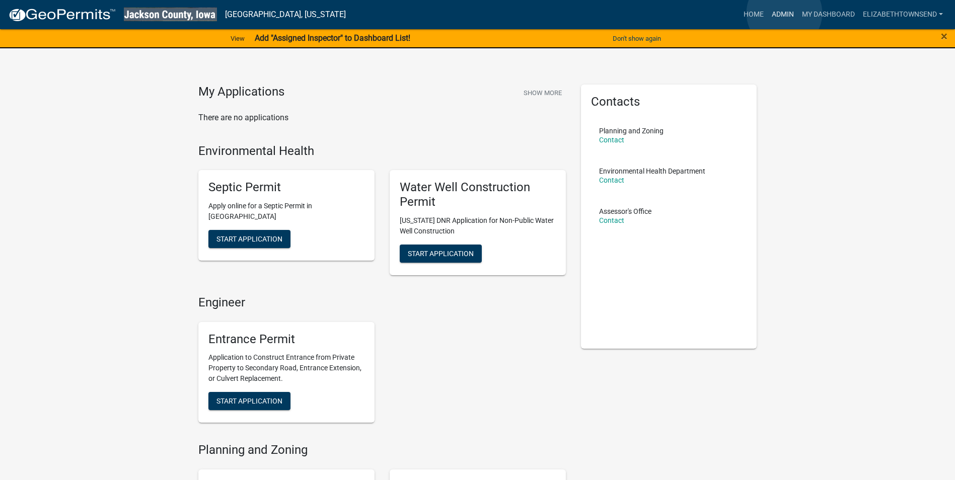
click at [784, 13] on link "Admin" at bounding box center [783, 14] width 30 height 19
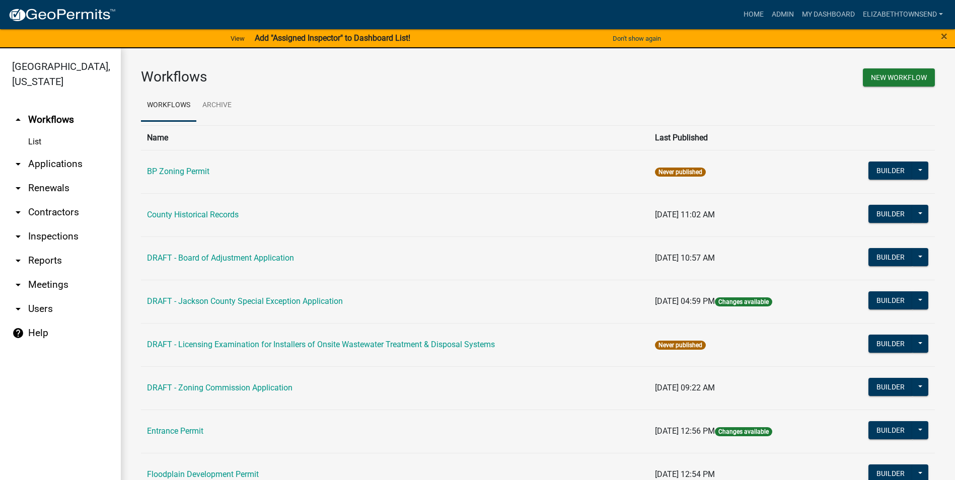
click at [40, 132] on link "List" at bounding box center [60, 142] width 121 height 20
click at [57, 153] on link "arrow_drop_down Applications" at bounding box center [60, 164] width 121 height 24
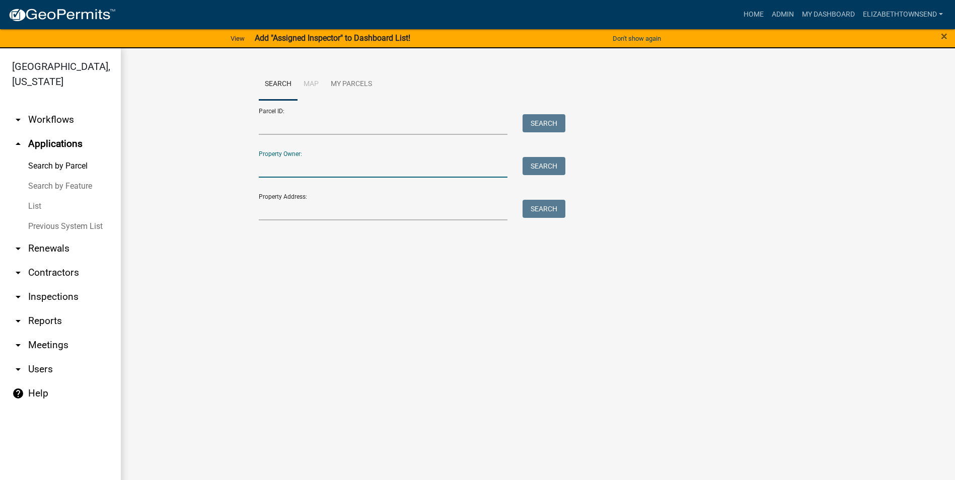
click at [288, 168] on input "Property Owner:" at bounding box center [383, 167] width 249 height 21
click at [560, 166] on button "Search" at bounding box center [544, 166] width 43 height 18
drag, startPoint x: 279, startPoint y: 168, endPoint x: 235, endPoint y: 168, distance: 44.3
click at [235, 168] on wm-workflow-application-search-view "Search Map My Parcels Parcel ID: Search Property Owner: [PERSON_NAME] Search Pr…" at bounding box center [538, 164] width 794 height 193
click at [575, 165] on div "Parcel ID: Search Property Owner: [PERSON_NAME] Search Property Address: Search" at bounding box center [538, 160] width 559 height 120
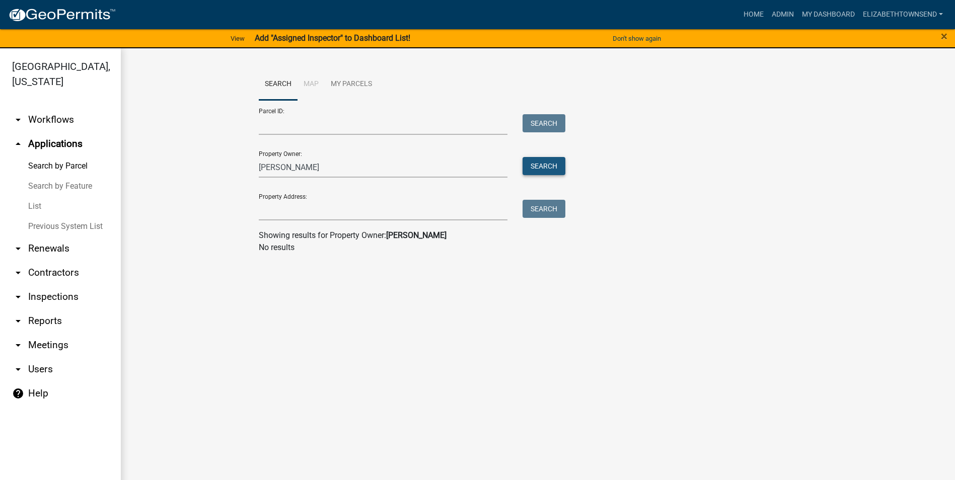
click at [535, 168] on button "Search" at bounding box center [544, 166] width 43 height 18
click at [285, 171] on input "[PERSON_NAME]" at bounding box center [383, 167] width 249 height 21
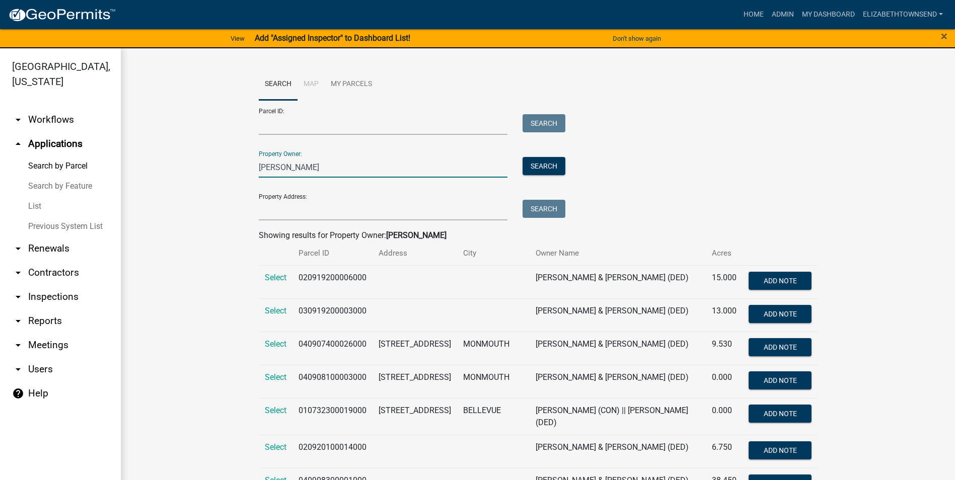
drag, startPoint x: 255, startPoint y: 165, endPoint x: 276, endPoint y: 171, distance: 22.5
click at [560, 167] on button "Search" at bounding box center [544, 166] width 43 height 18
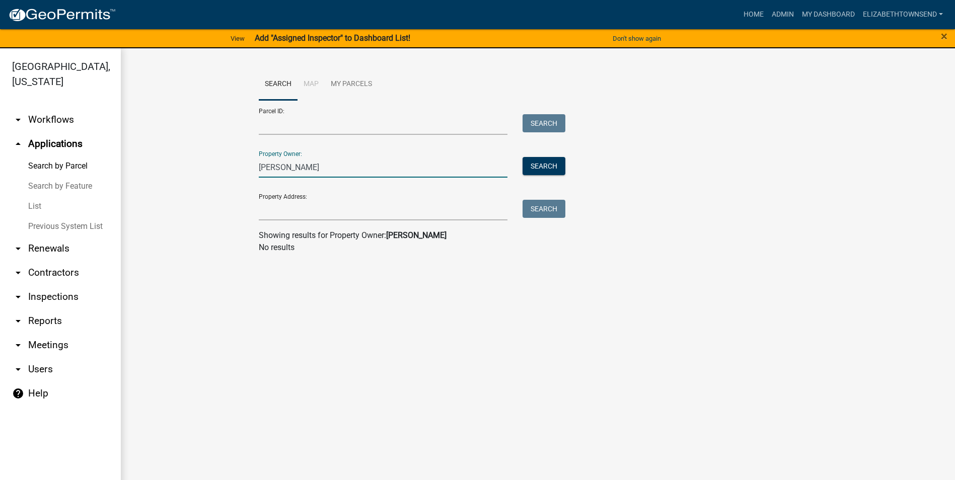
click at [275, 171] on input "[PERSON_NAME]" at bounding box center [383, 167] width 249 height 21
drag, startPoint x: 277, startPoint y: 169, endPoint x: 291, endPoint y: 172, distance: 13.9
click at [279, 169] on input "[PERSON_NAME]" at bounding box center [383, 167] width 249 height 21
type input "[PERSON_NAME]"
click at [555, 163] on button "Search" at bounding box center [544, 166] width 43 height 18
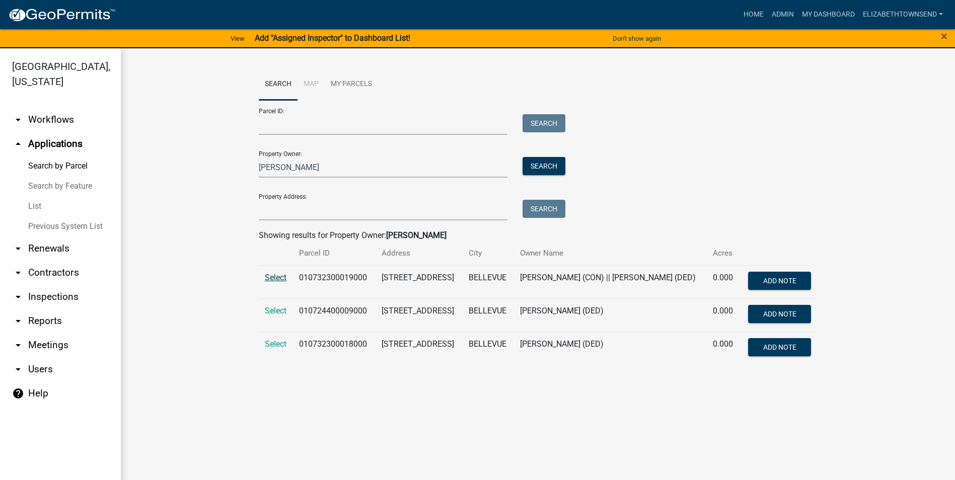
click at [281, 280] on span "Select" at bounding box center [276, 278] width 22 height 10
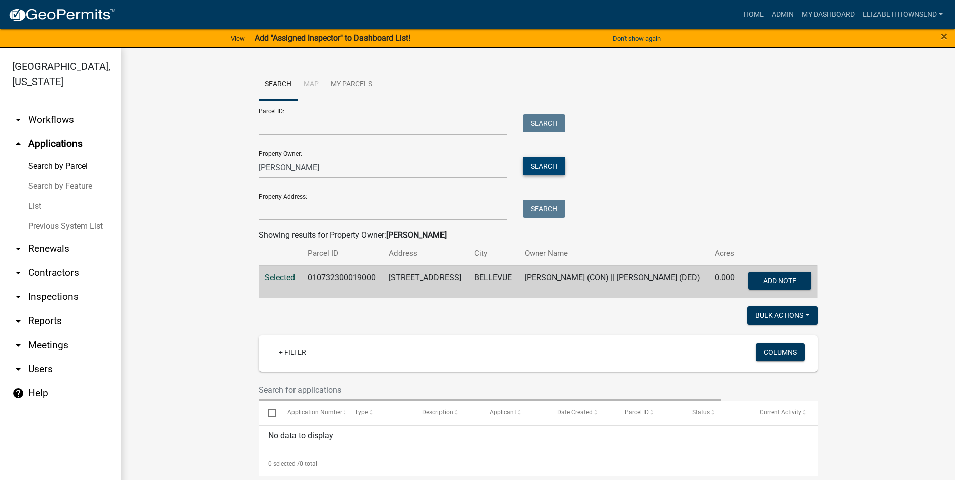
click at [541, 166] on button "Search" at bounding box center [544, 166] width 43 height 18
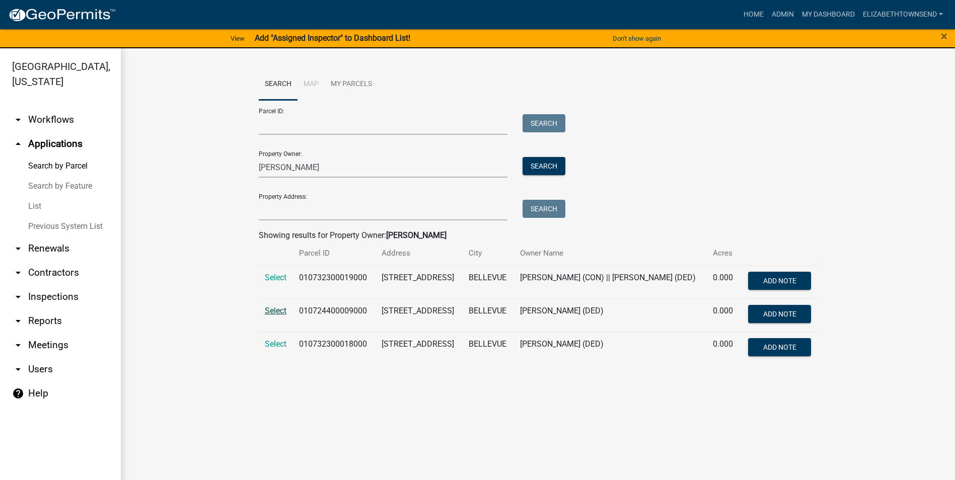
click at [273, 310] on span "Select" at bounding box center [276, 311] width 22 height 10
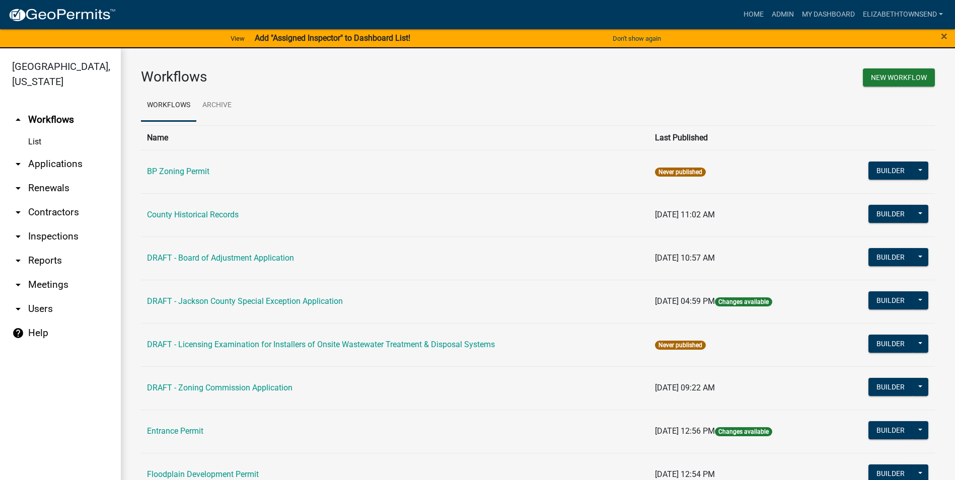
click at [35, 132] on link "List" at bounding box center [60, 142] width 121 height 20
click at [31, 132] on link "List" at bounding box center [60, 142] width 121 height 20
click at [59, 152] on link "arrow_drop_down Applications" at bounding box center [60, 164] width 121 height 24
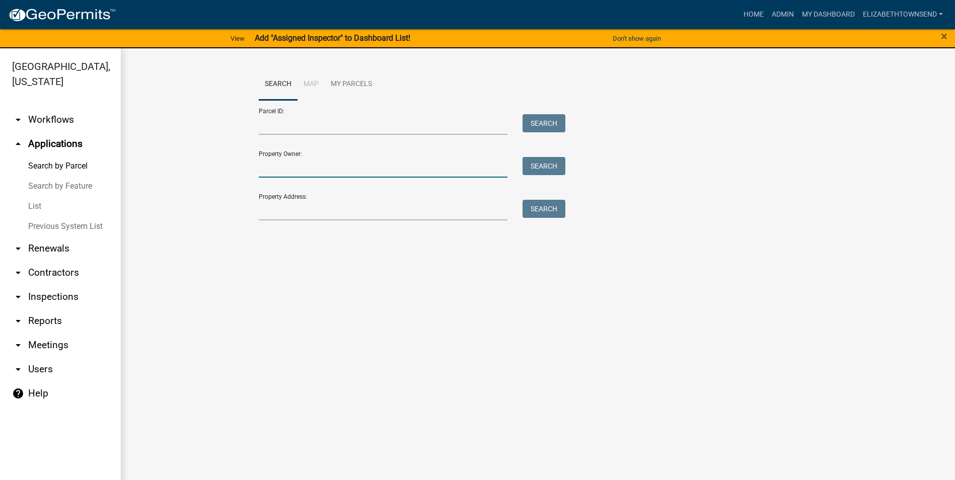
click at [313, 164] on input "Property Owner:" at bounding box center [383, 167] width 249 height 21
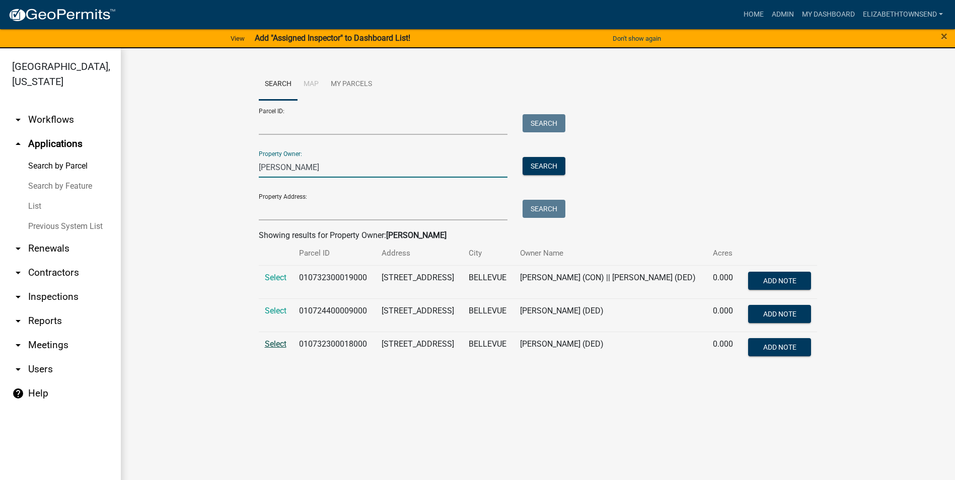
type input "[PERSON_NAME]"
click at [281, 344] on span "Select" at bounding box center [276, 344] width 22 height 10
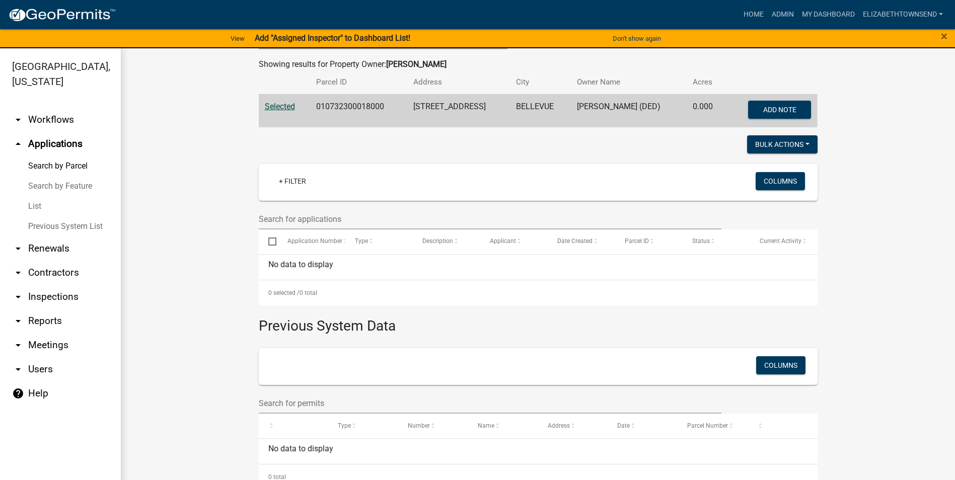
scroll to position [189, 0]
